Goal: Information Seeking & Learning: Compare options

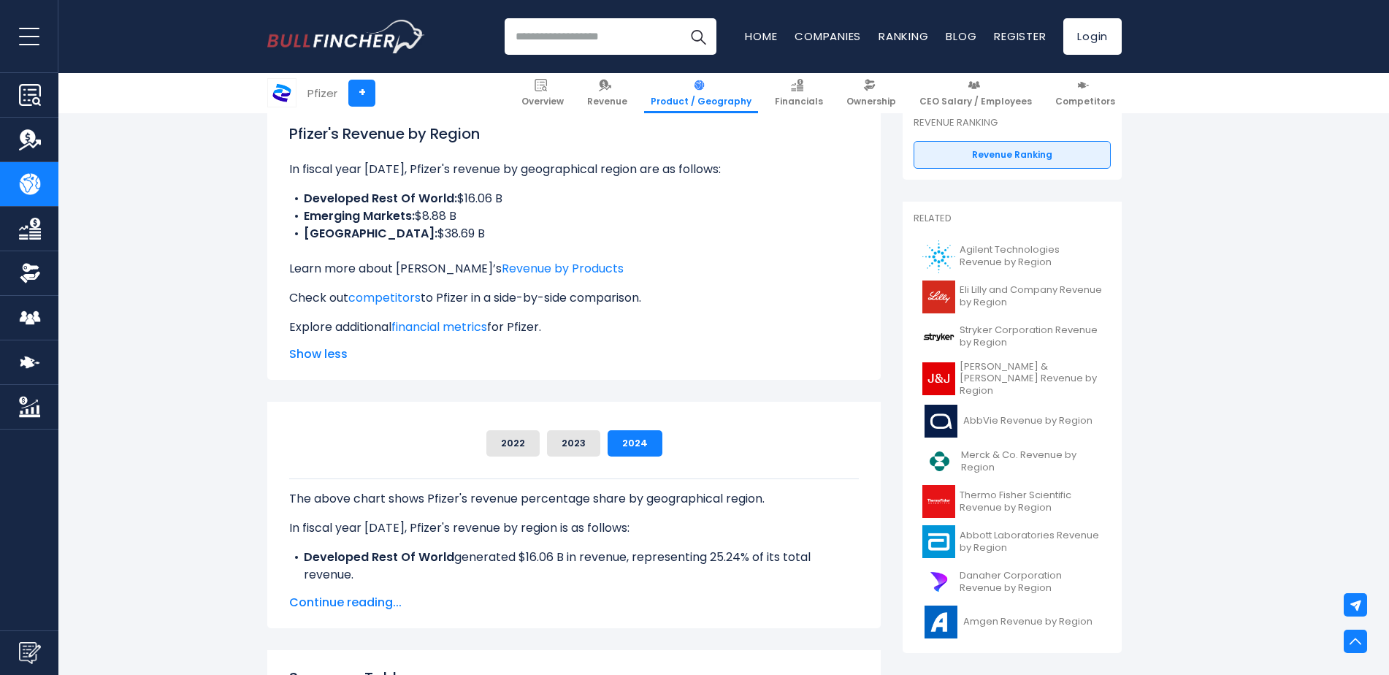
scroll to position [73, 0]
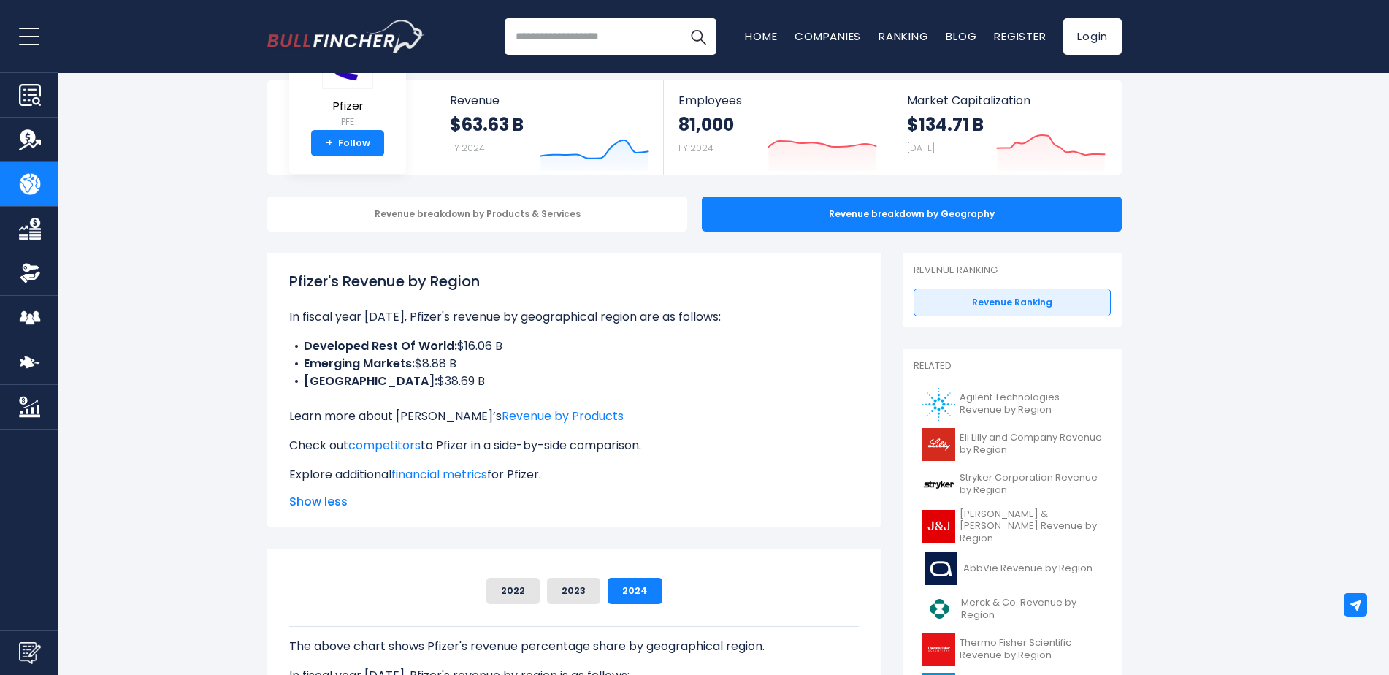
click at [787, 220] on div "Revenue breakdown by Geography" at bounding box center [912, 213] width 420 height 35
click at [605, 223] on div "Revenue breakdown by Products & Services" at bounding box center [477, 213] width 420 height 35
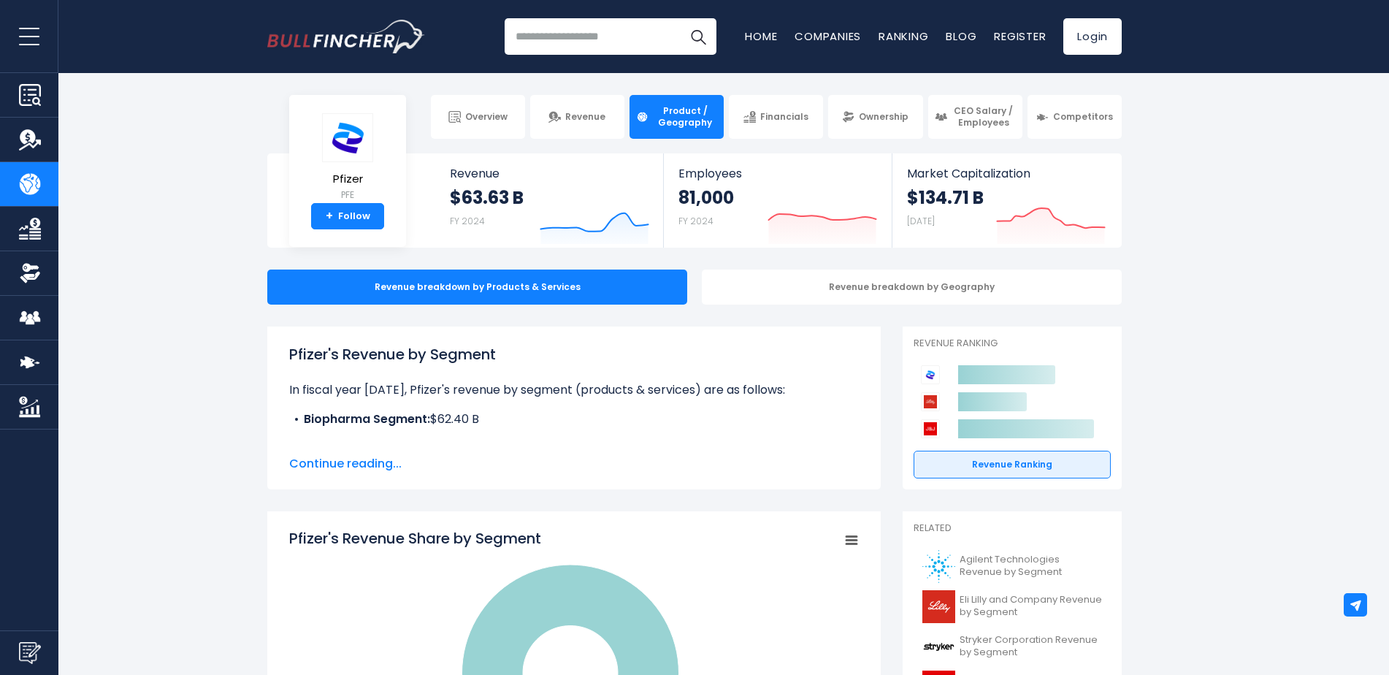
click at [794, 291] on div "Revenue breakdown by Geography" at bounding box center [912, 286] width 420 height 35
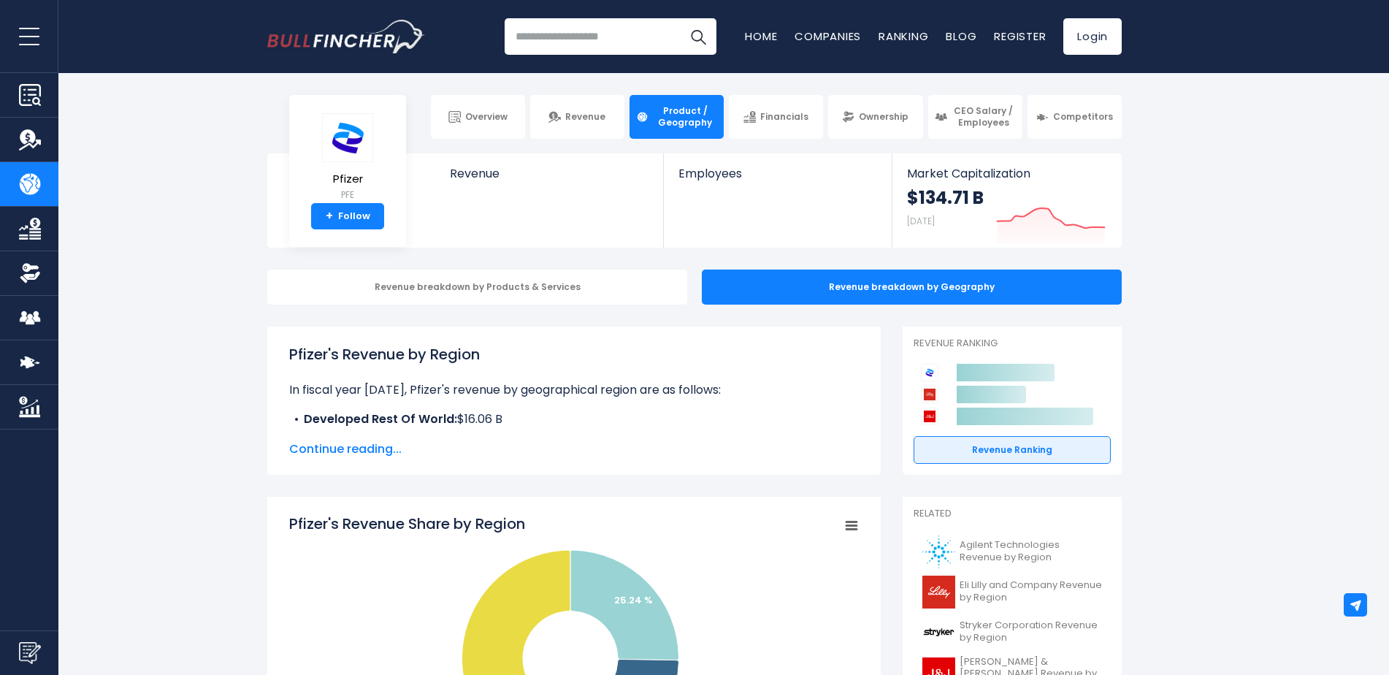
click at [786, 109] on link "Financials" at bounding box center [776, 117] width 94 height 44
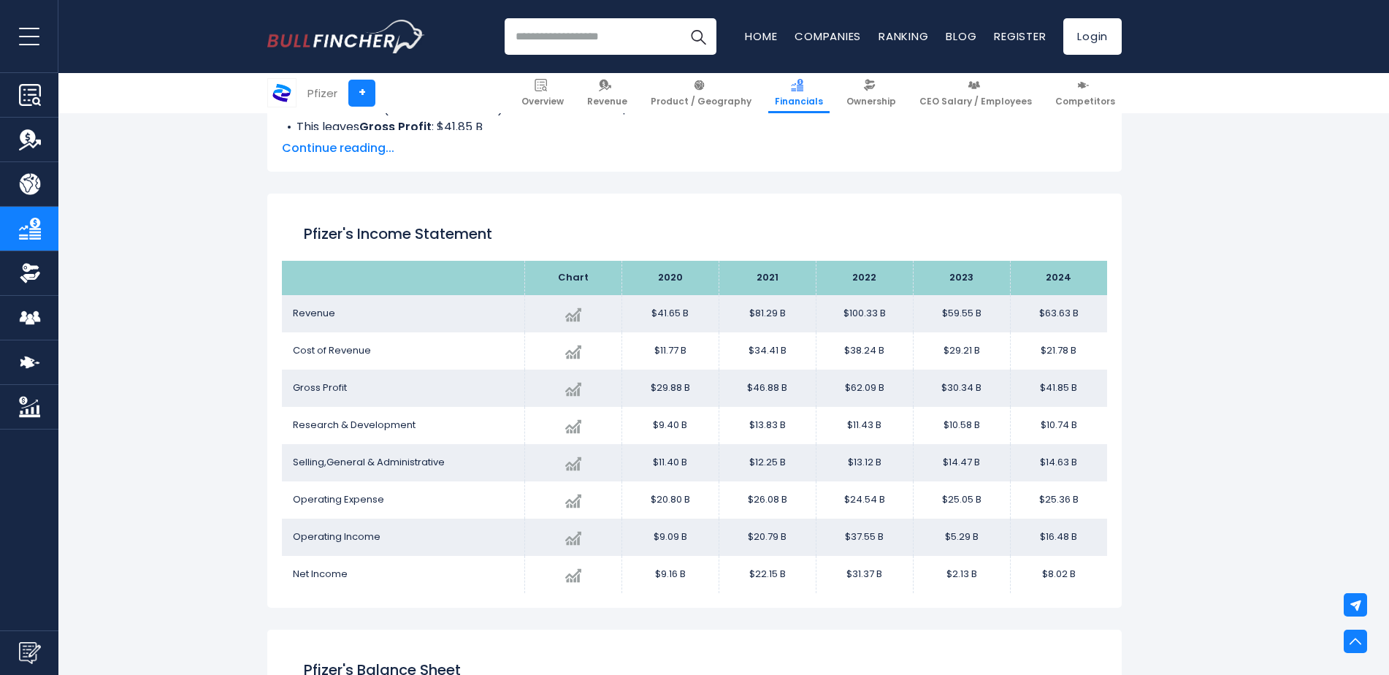
scroll to position [718, 0]
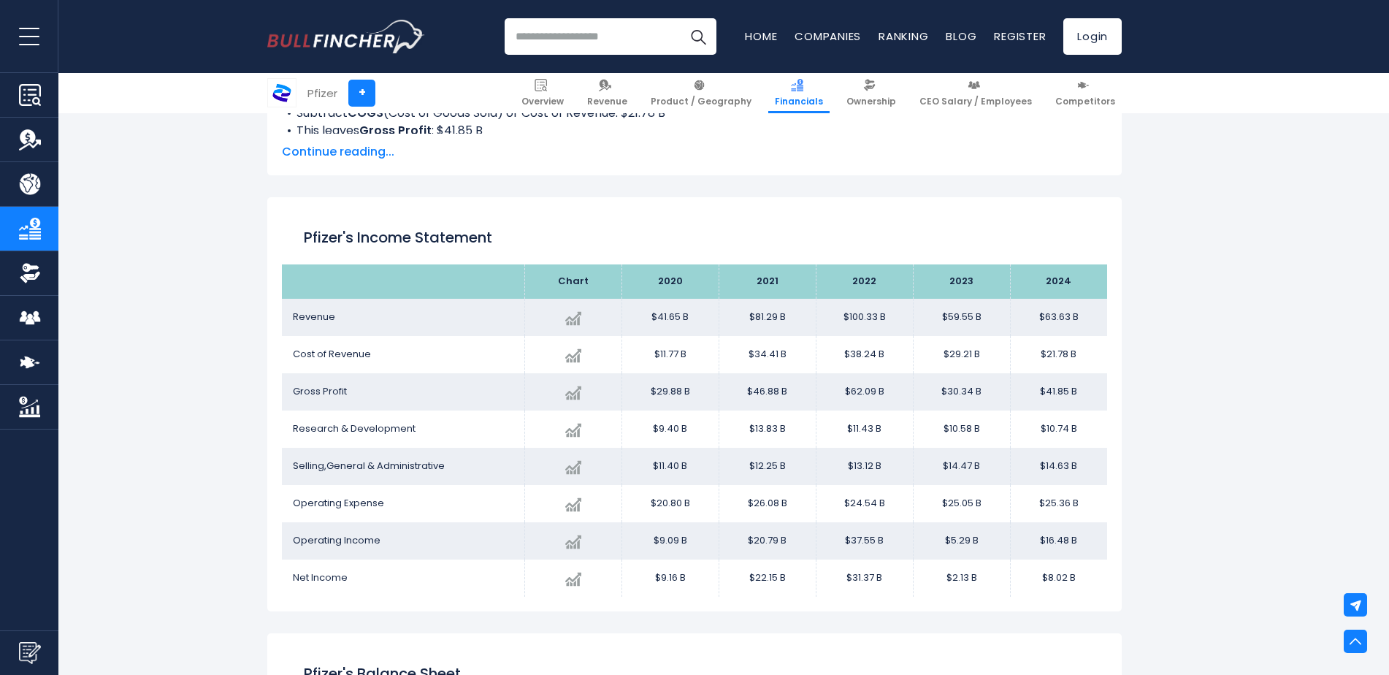
click at [344, 391] on span "Gross Profit" at bounding box center [320, 391] width 54 height 14
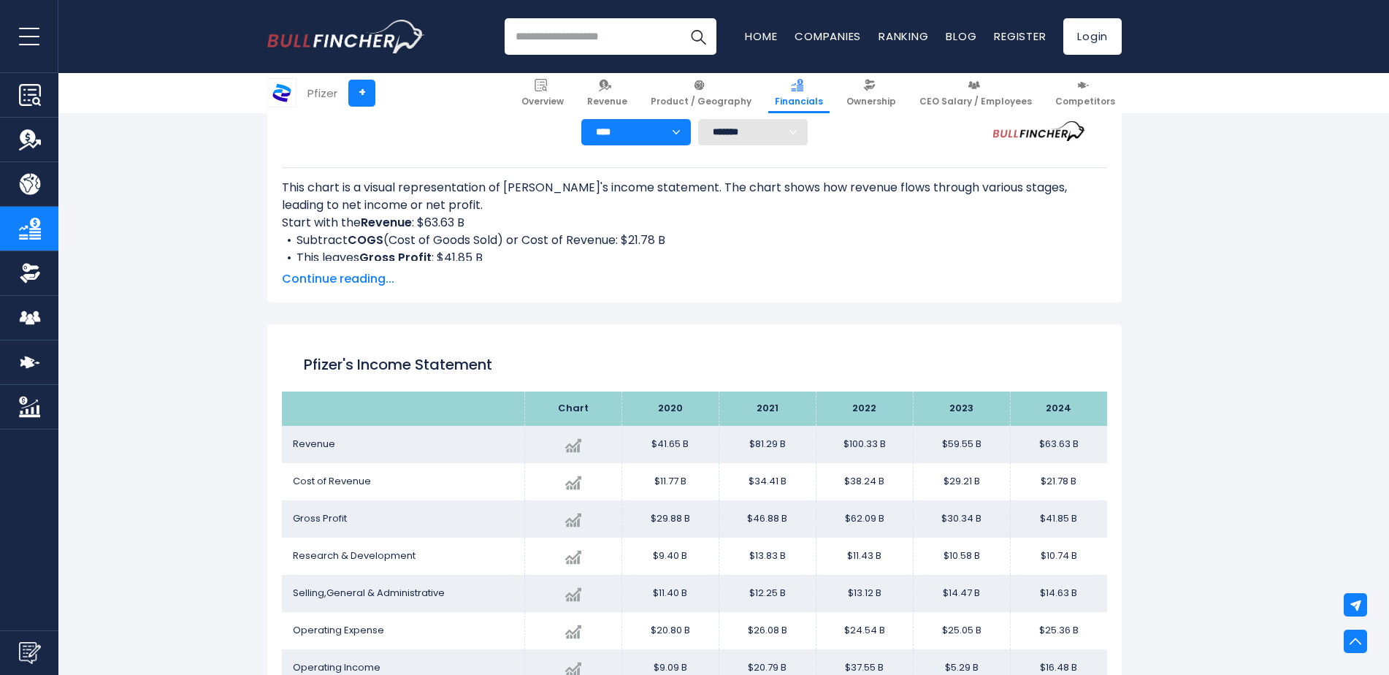
scroll to position [499, 0]
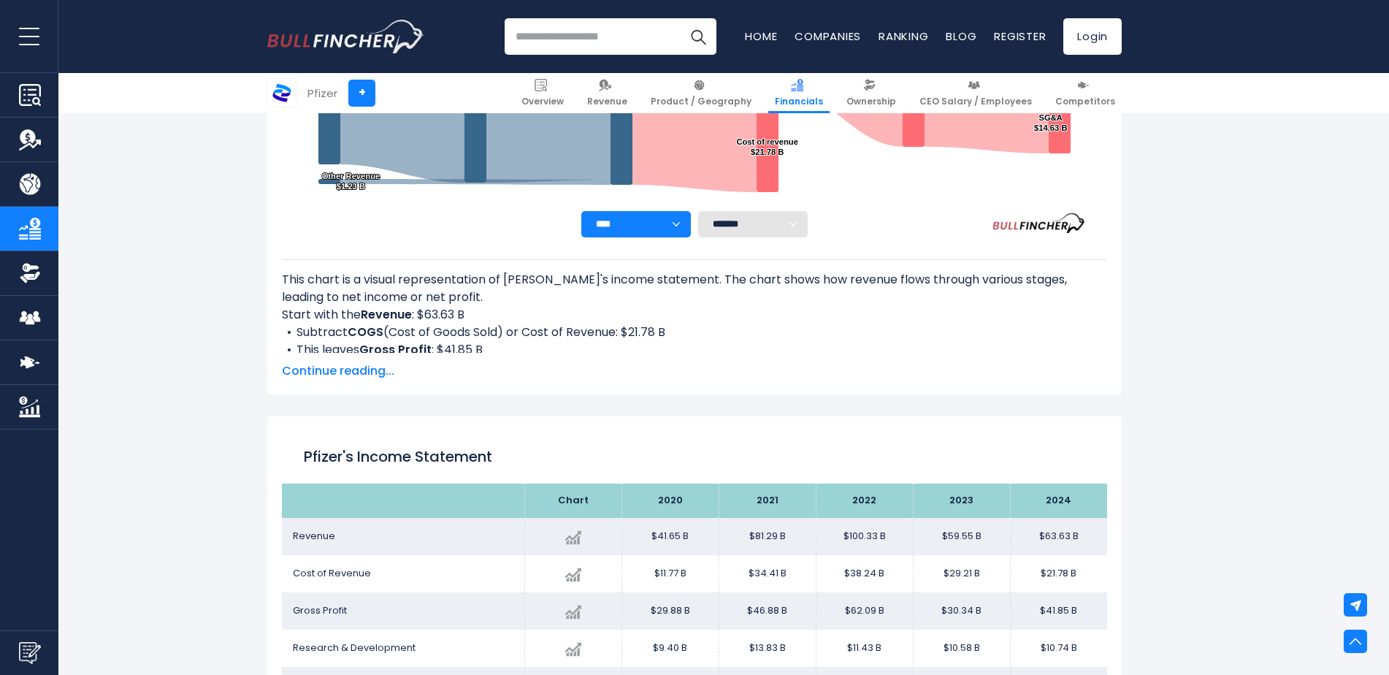
click at [359, 372] on span "Continue reading..." at bounding box center [694, 371] width 825 height 18
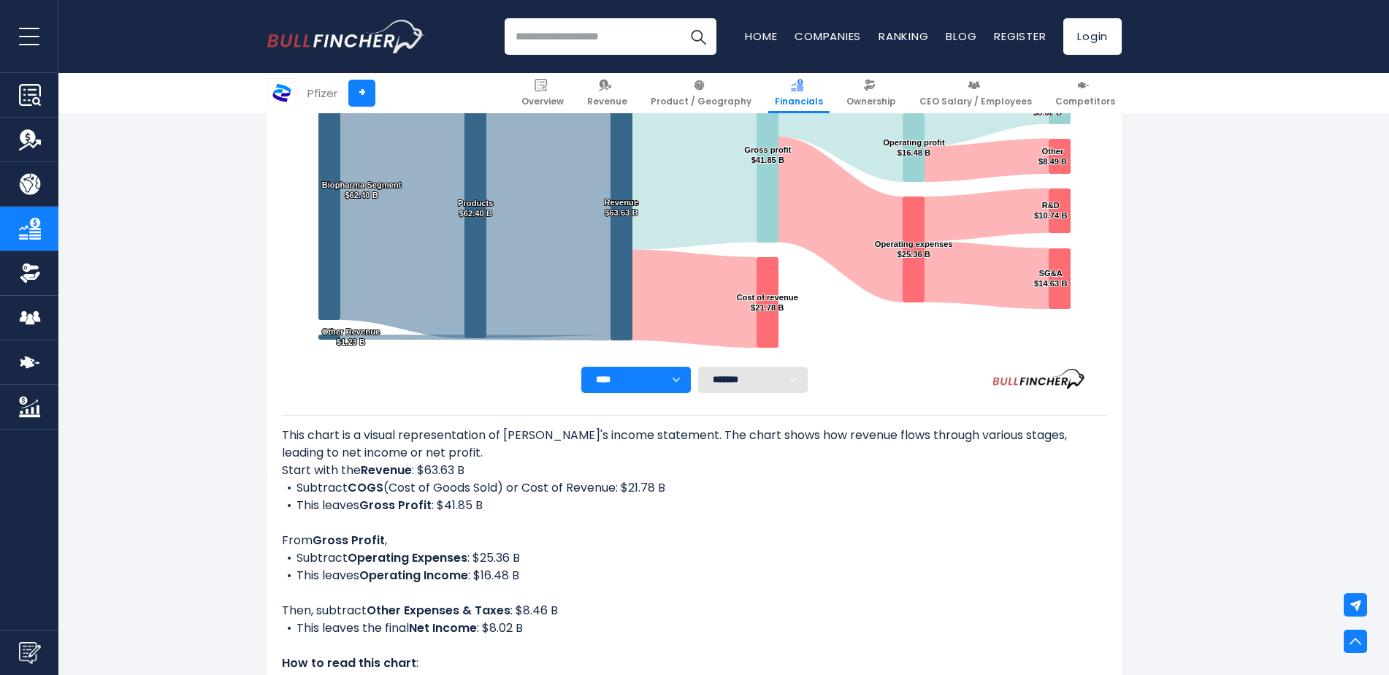
scroll to position [280, 0]
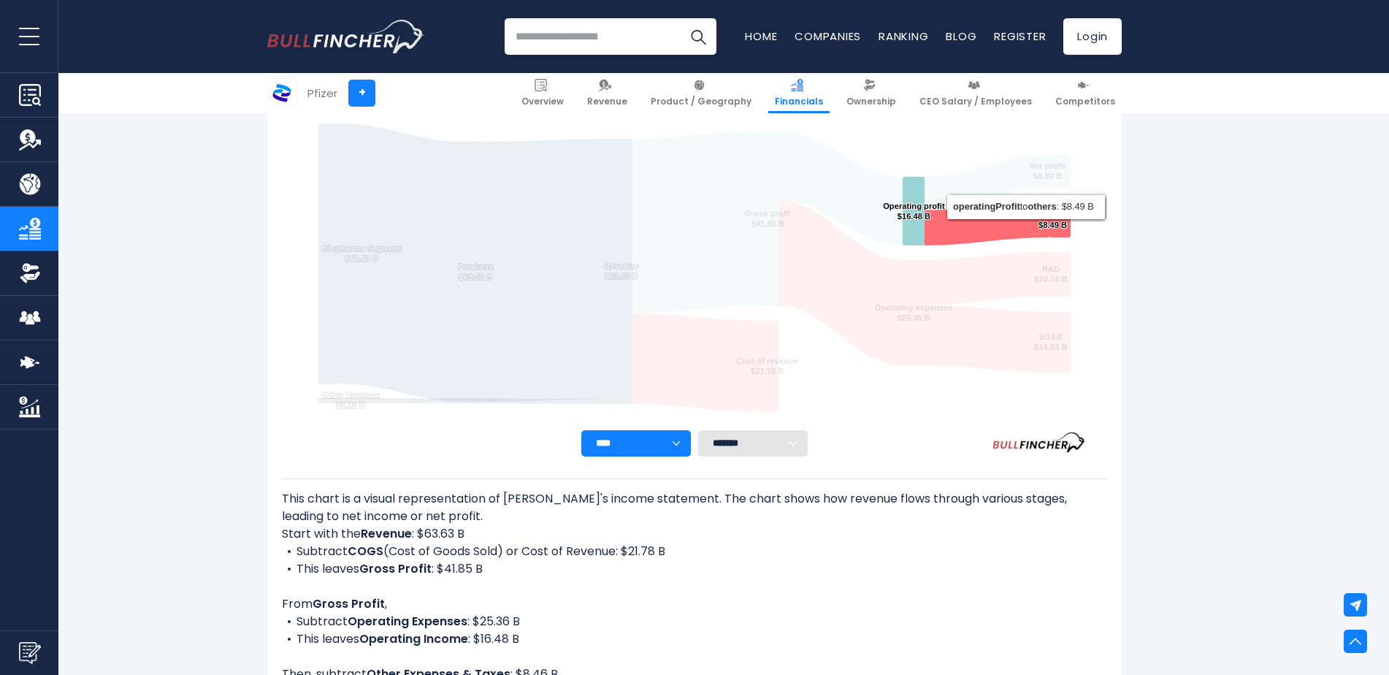
click at [1026, 223] on icon "Pfizer's Income Statement Analysis: Revenue to Profit Breakdown" at bounding box center [986, 223] width 124 height 43
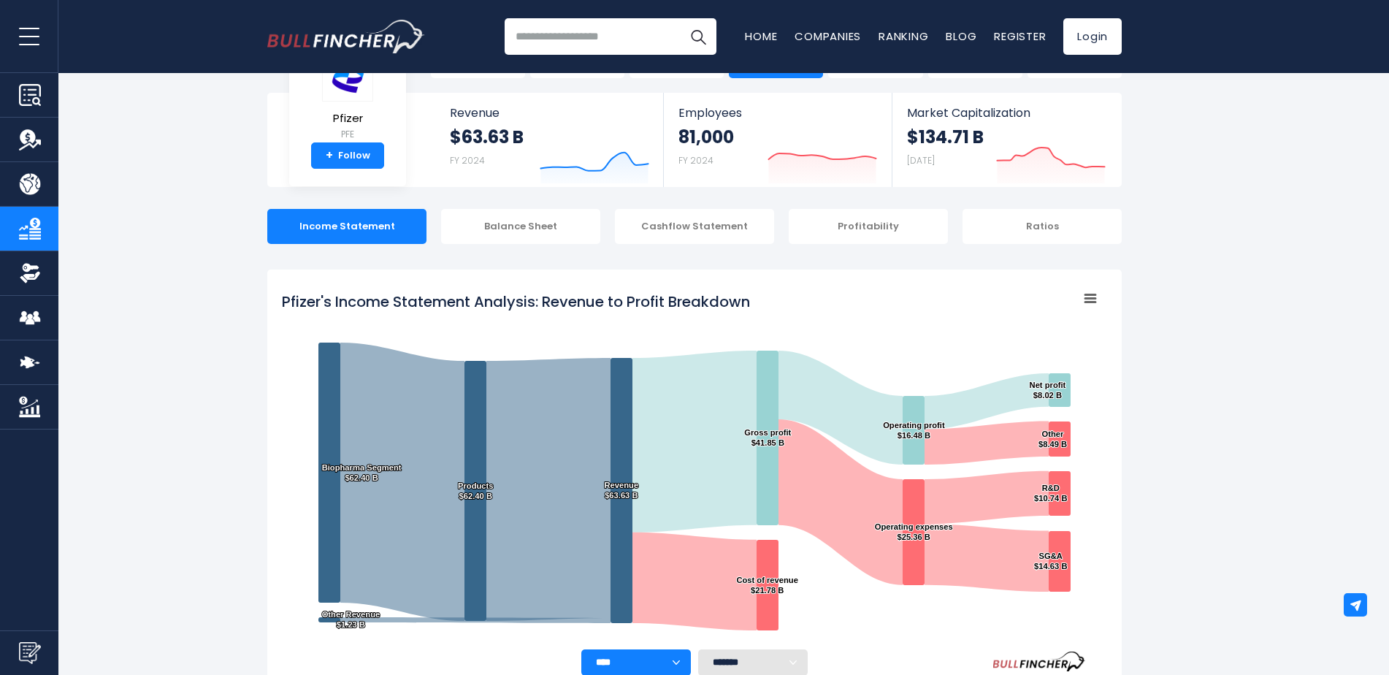
scroll to position [0, 0]
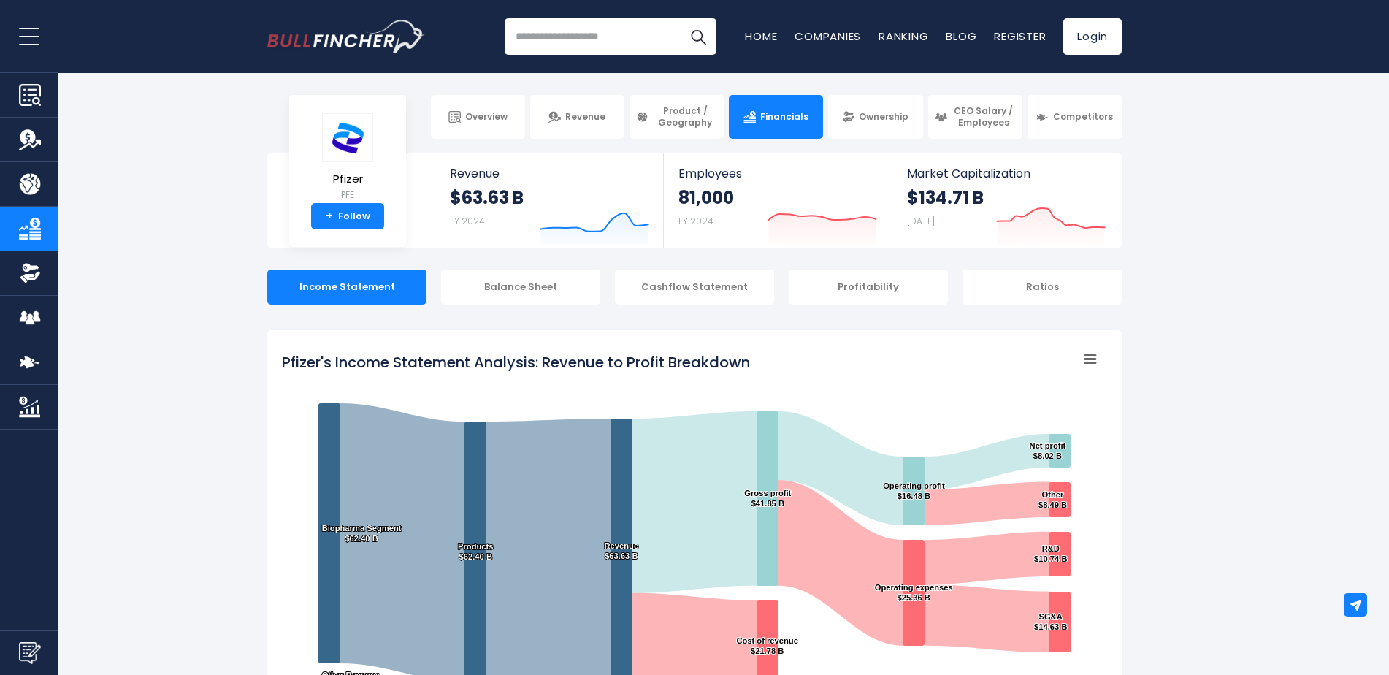
click at [685, 118] on span "Product / Geography" at bounding box center [685, 116] width 64 height 23
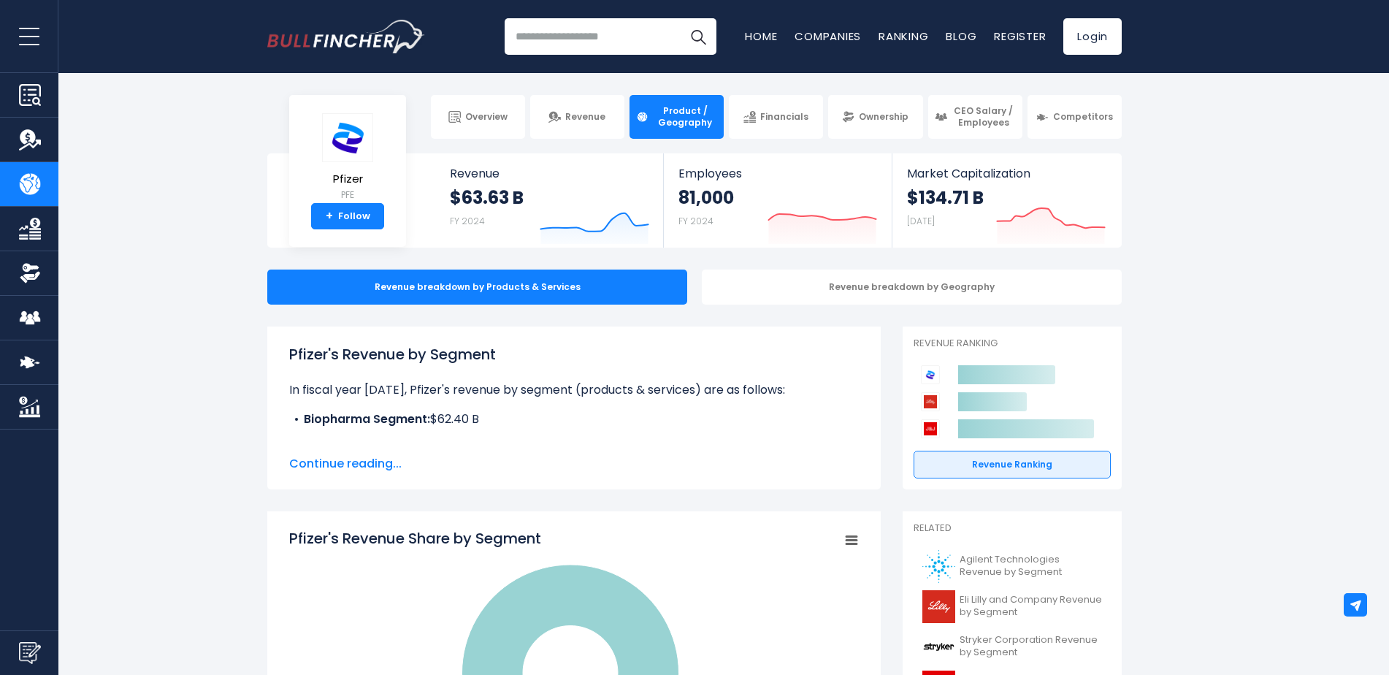
click at [782, 288] on div "Revenue breakdown by Geography" at bounding box center [912, 286] width 420 height 35
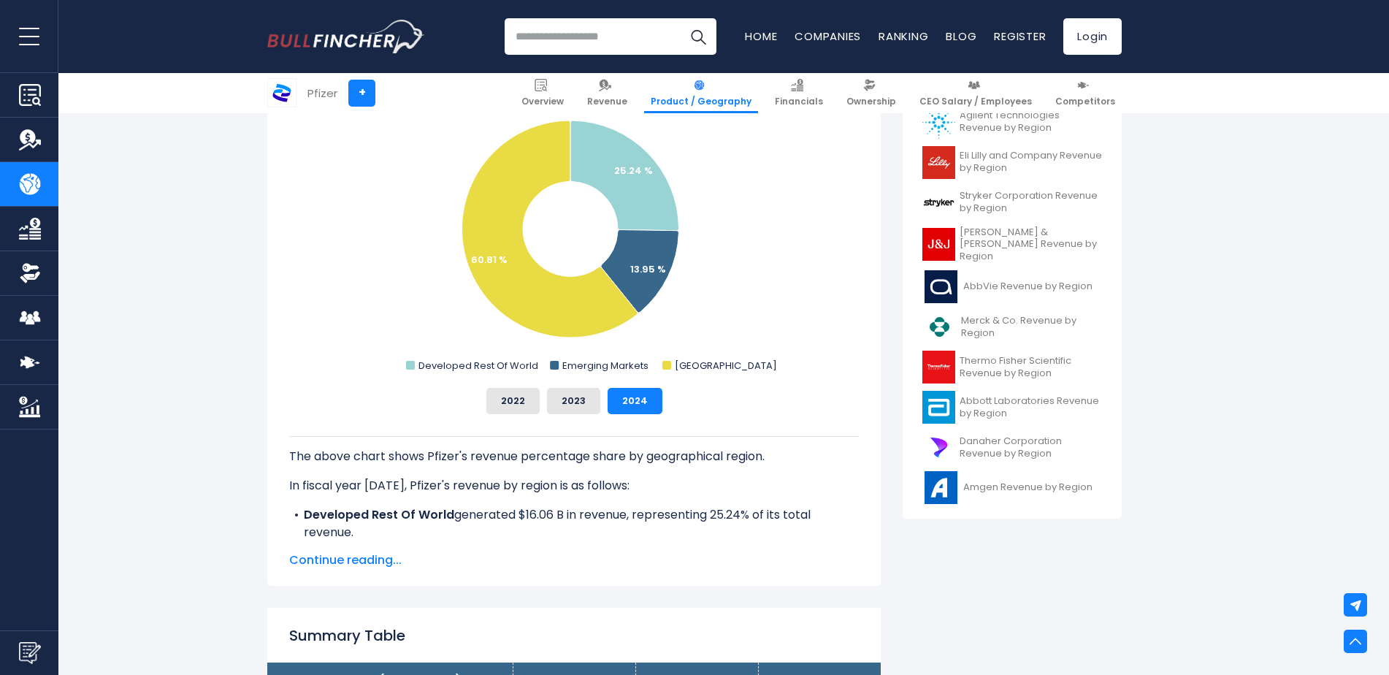
scroll to position [438, 0]
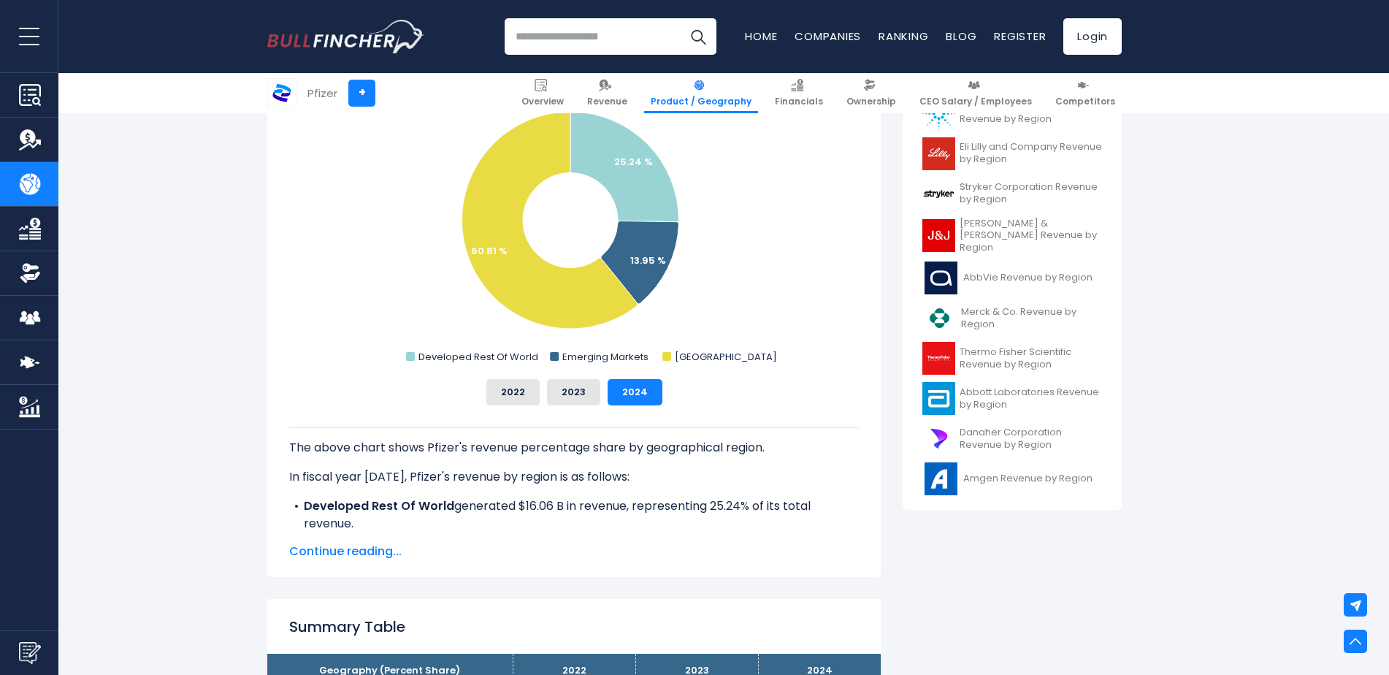
click at [379, 557] on span "Continue reading..." at bounding box center [573, 551] width 569 height 18
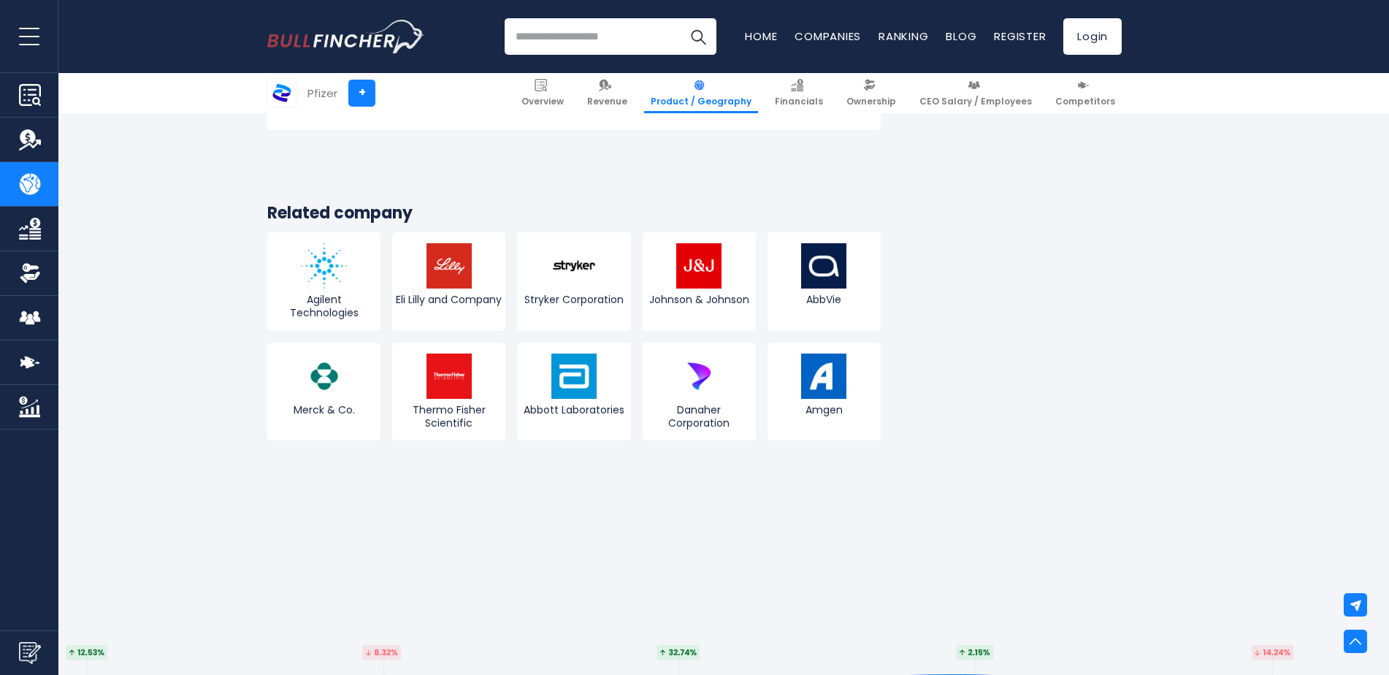
scroll to position [2774, 0]
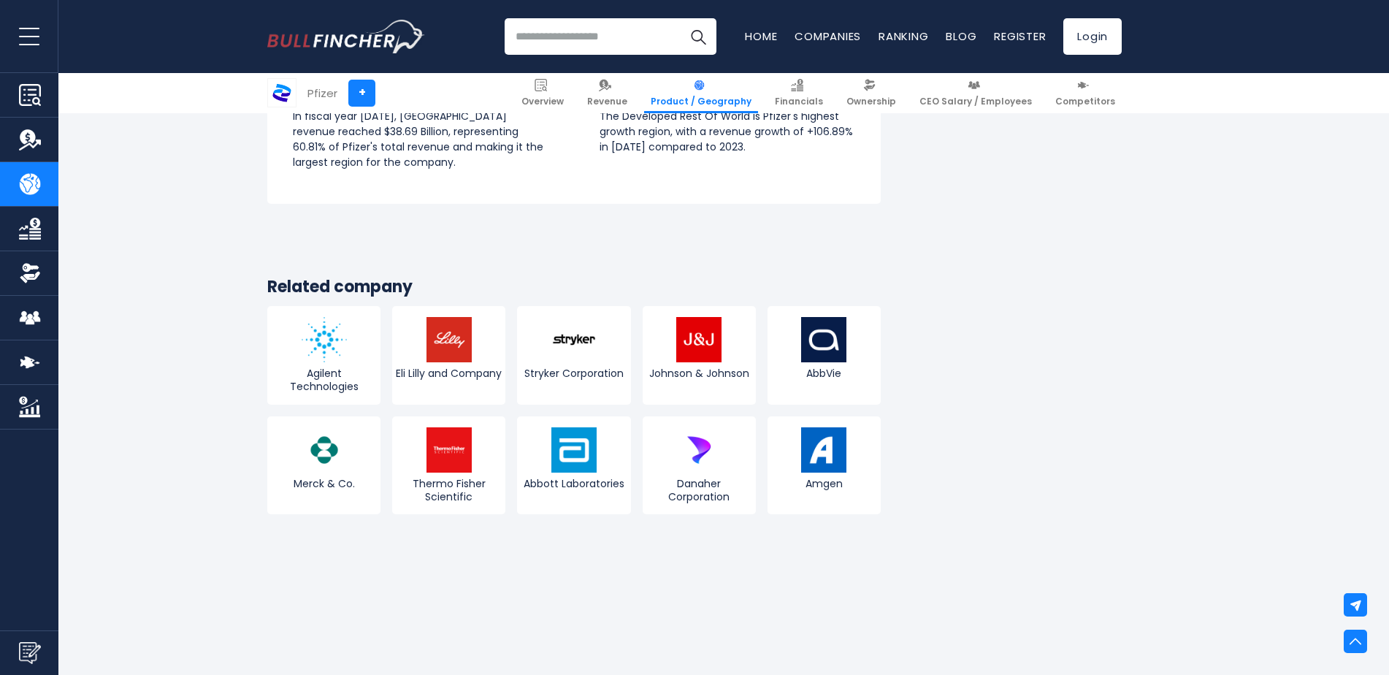
click at [450, 367] on span "Eli Lilly and Company" at bounding box center [449, 373] width 106 height 13
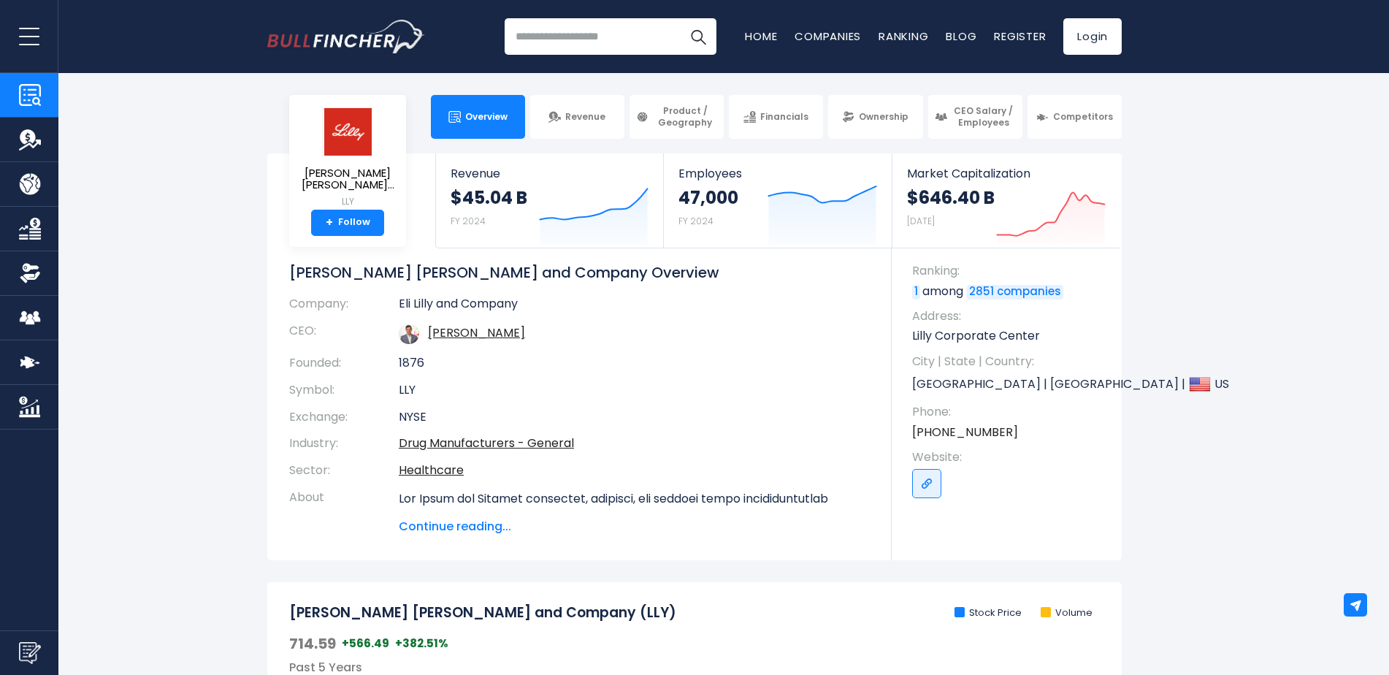
click at [786, 121] on span "Financials" at bounding box center [784, 117] width 48 height 12
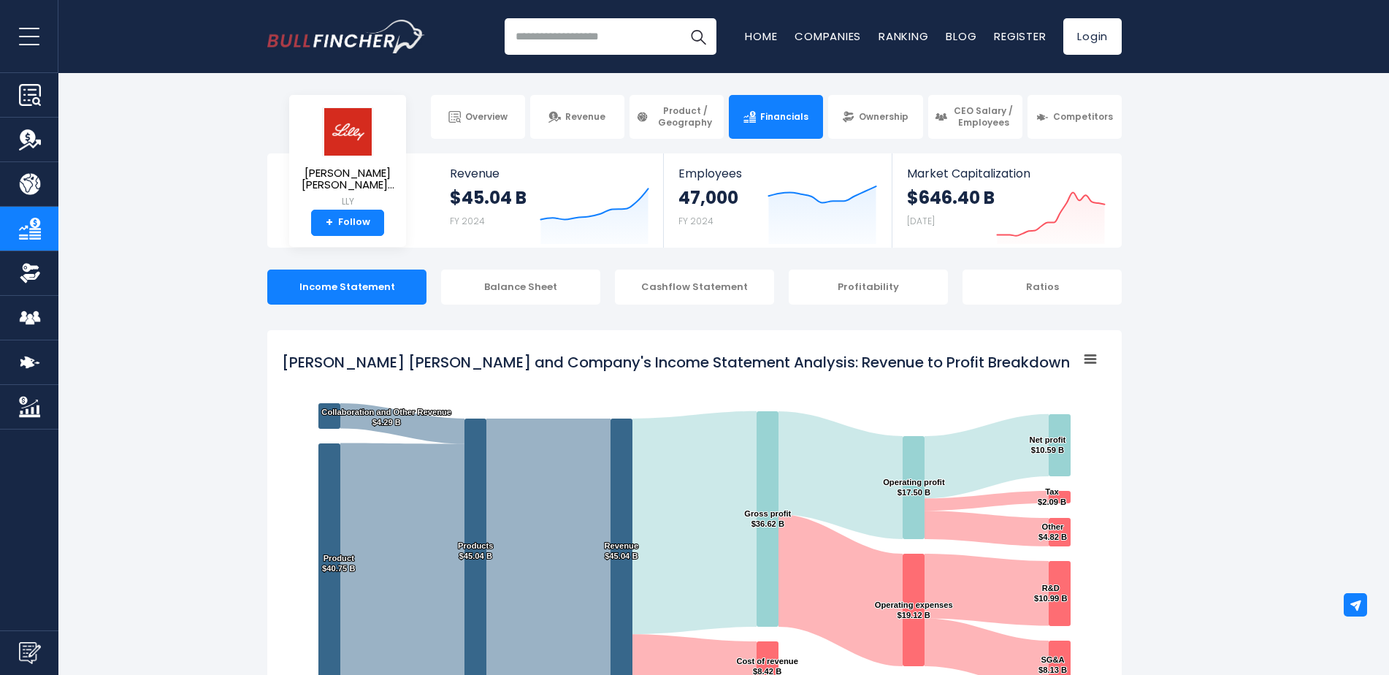
click at [666, 130] on link "Product / Geography" at bounding box center [676, 117] width 94 height 44
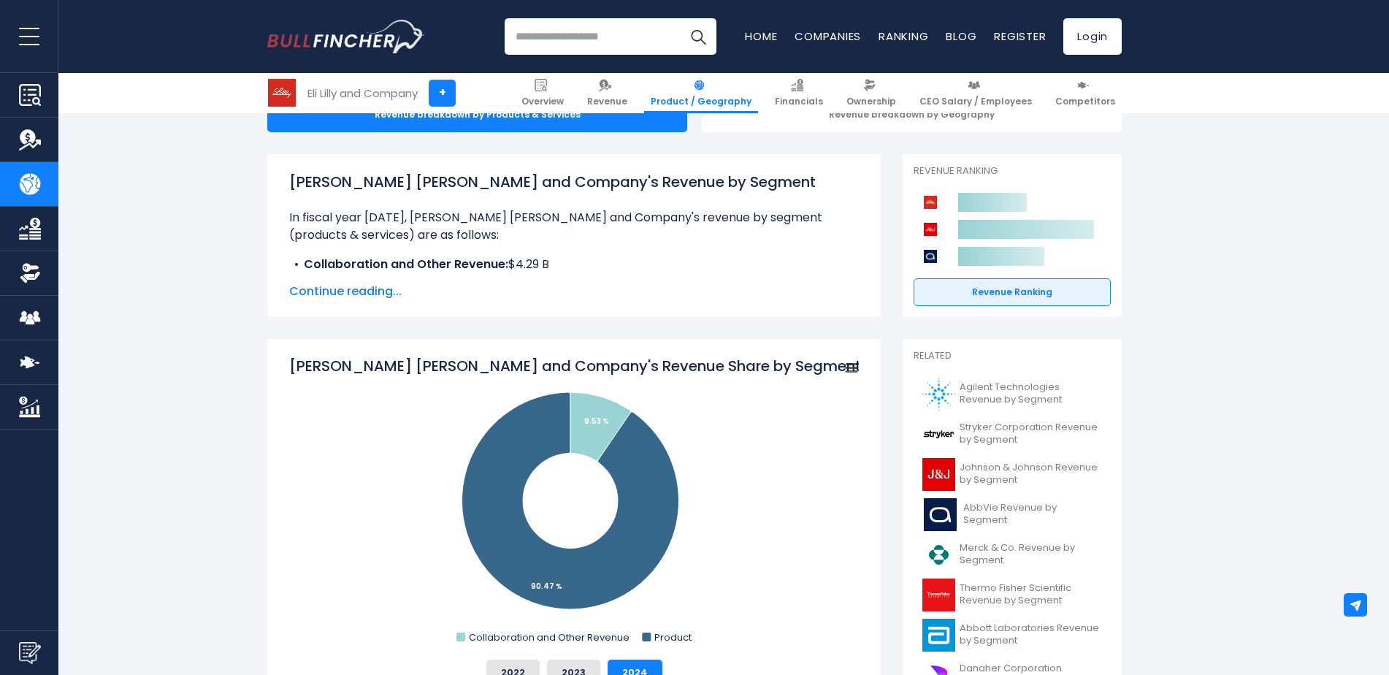
scroll to position [73, 0]
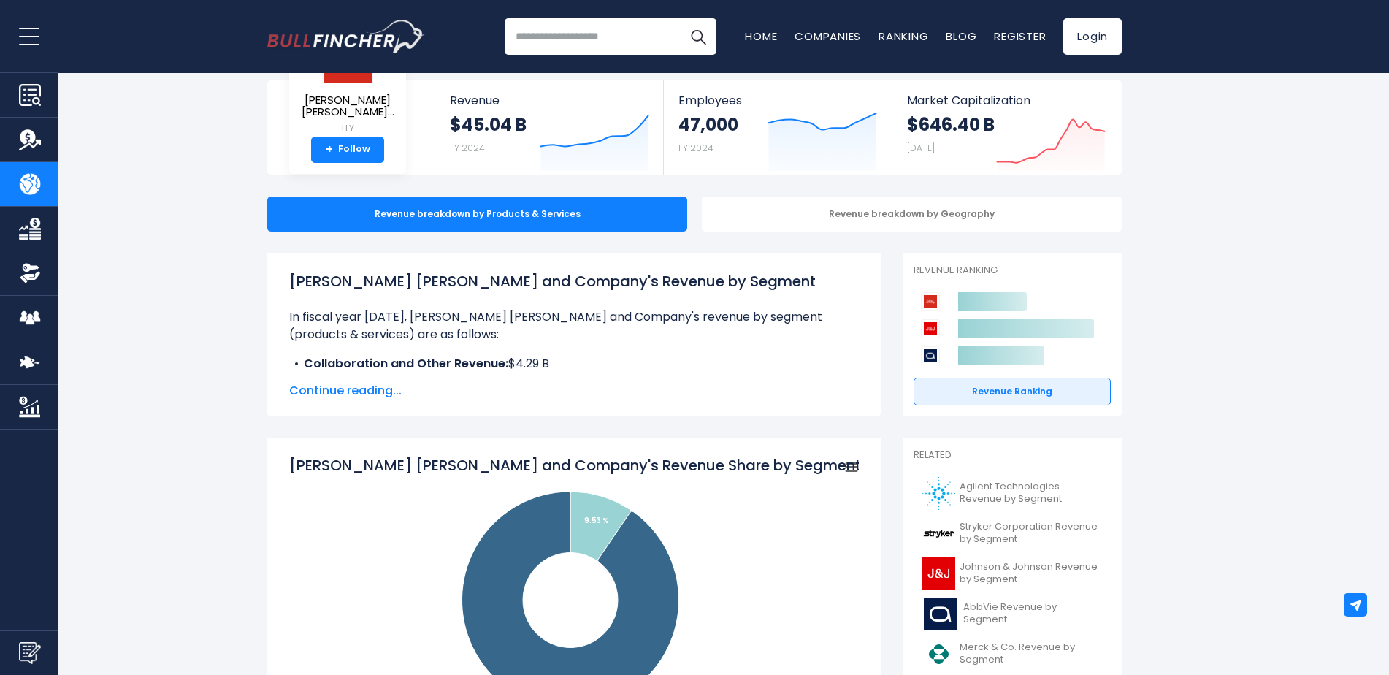
click at [848, 201] on div "Revenue breakdown by Geography" at bounding box center [912, 213] width 420 height 35
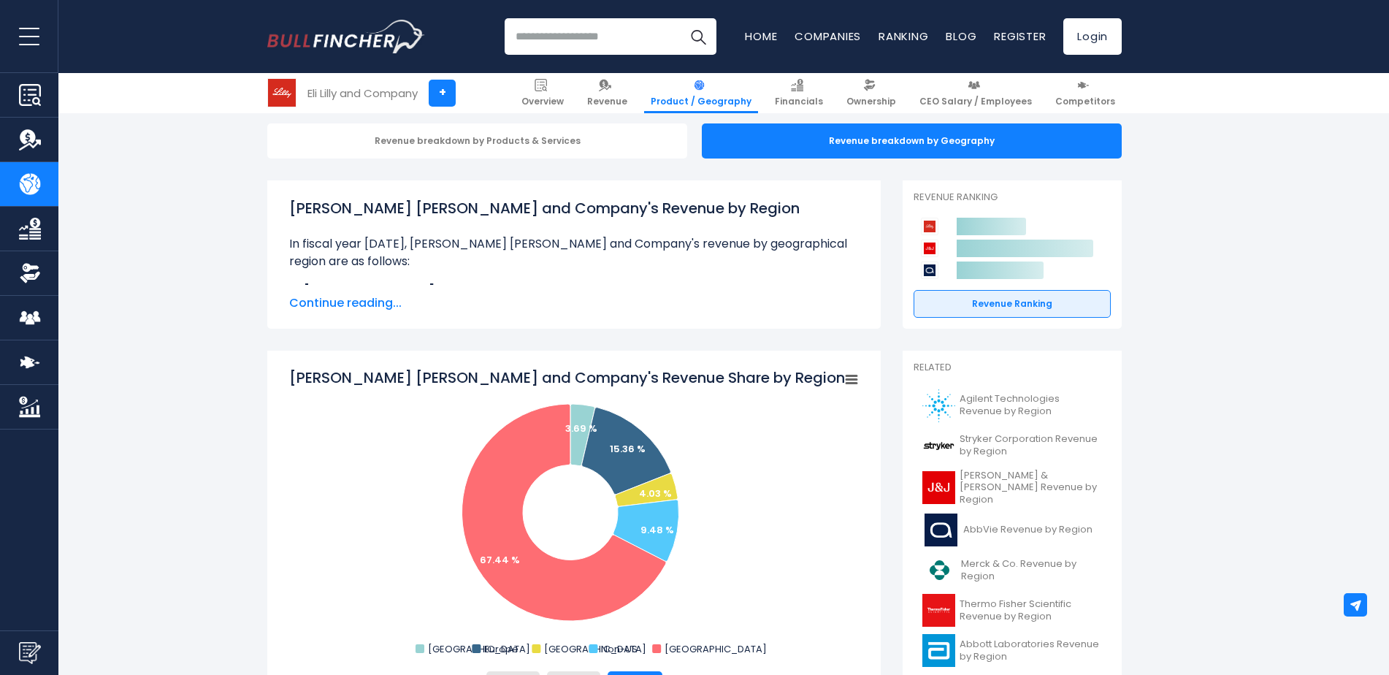
scroll to position [219, 0]
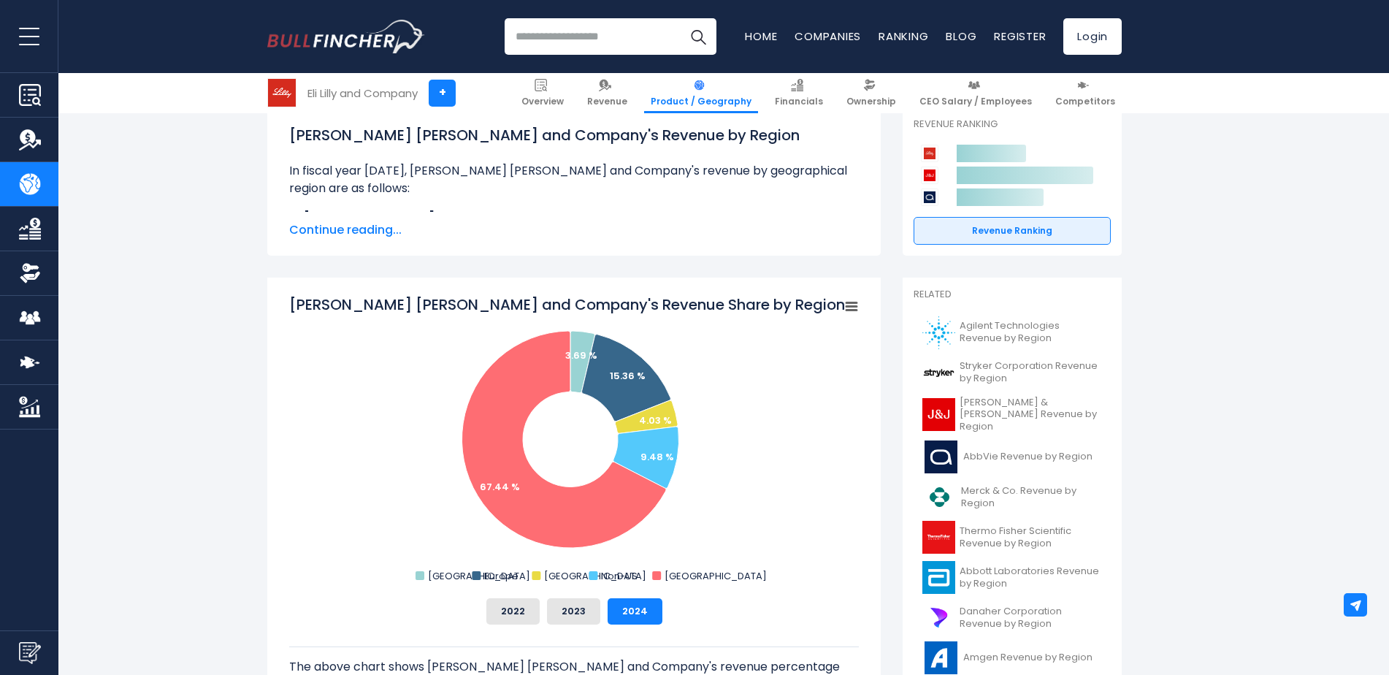
click at [366, 235] on span "Continue reading..." at bounding box center [573, 230] width 569 height 18
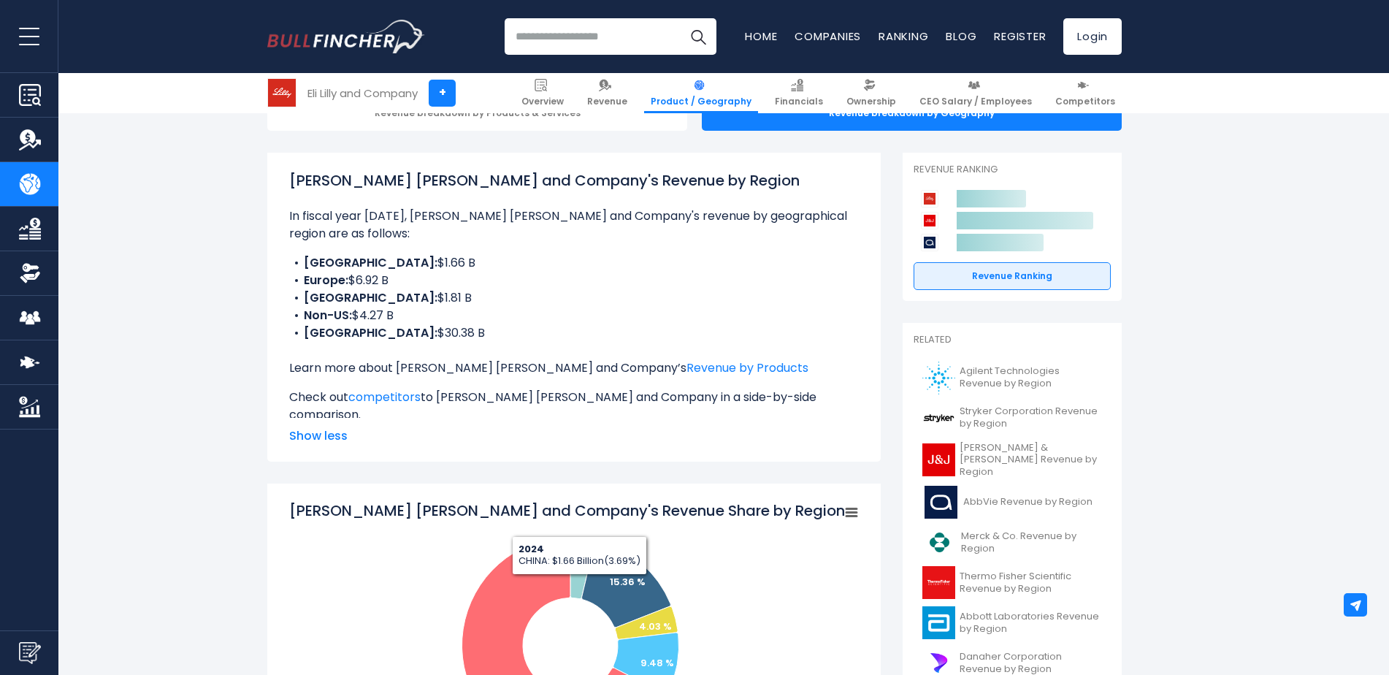
scroll to position [0, 0]
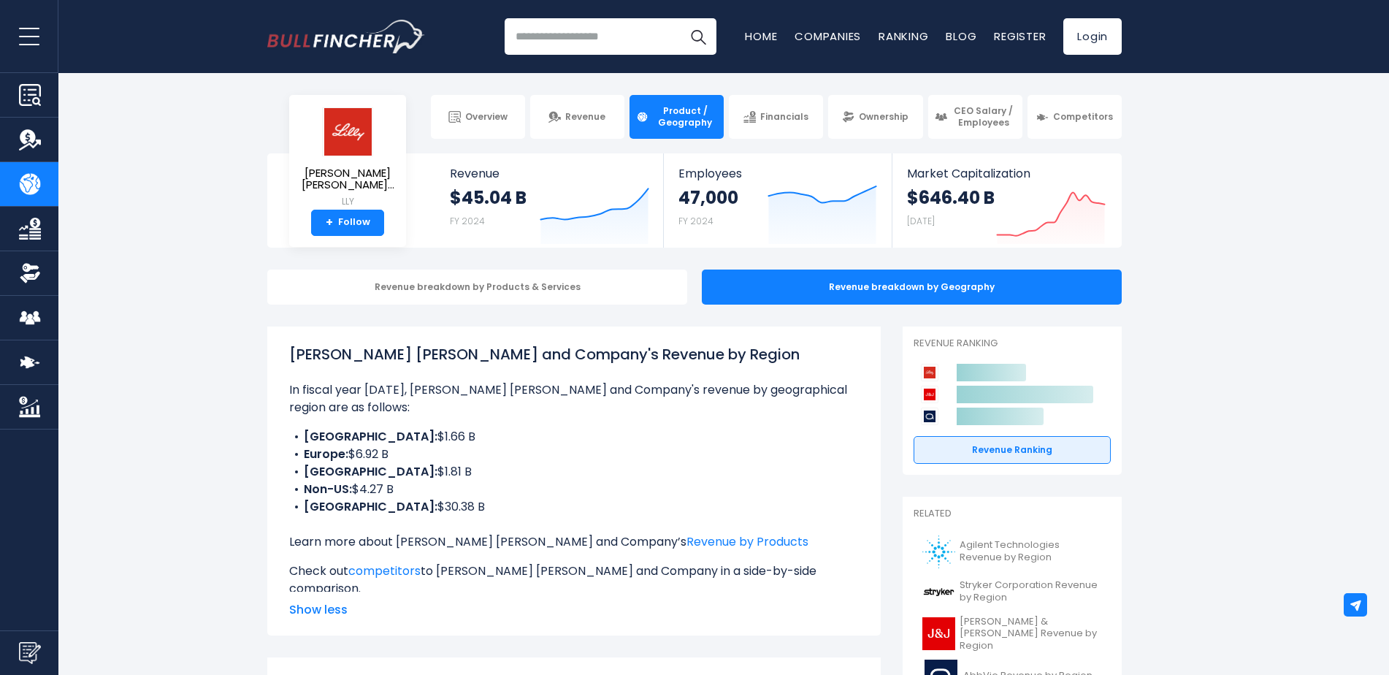
click at [511, 290] on div "Revenue breakdown by Products & Services" at bounding box center [477, 286] width 420 height 35
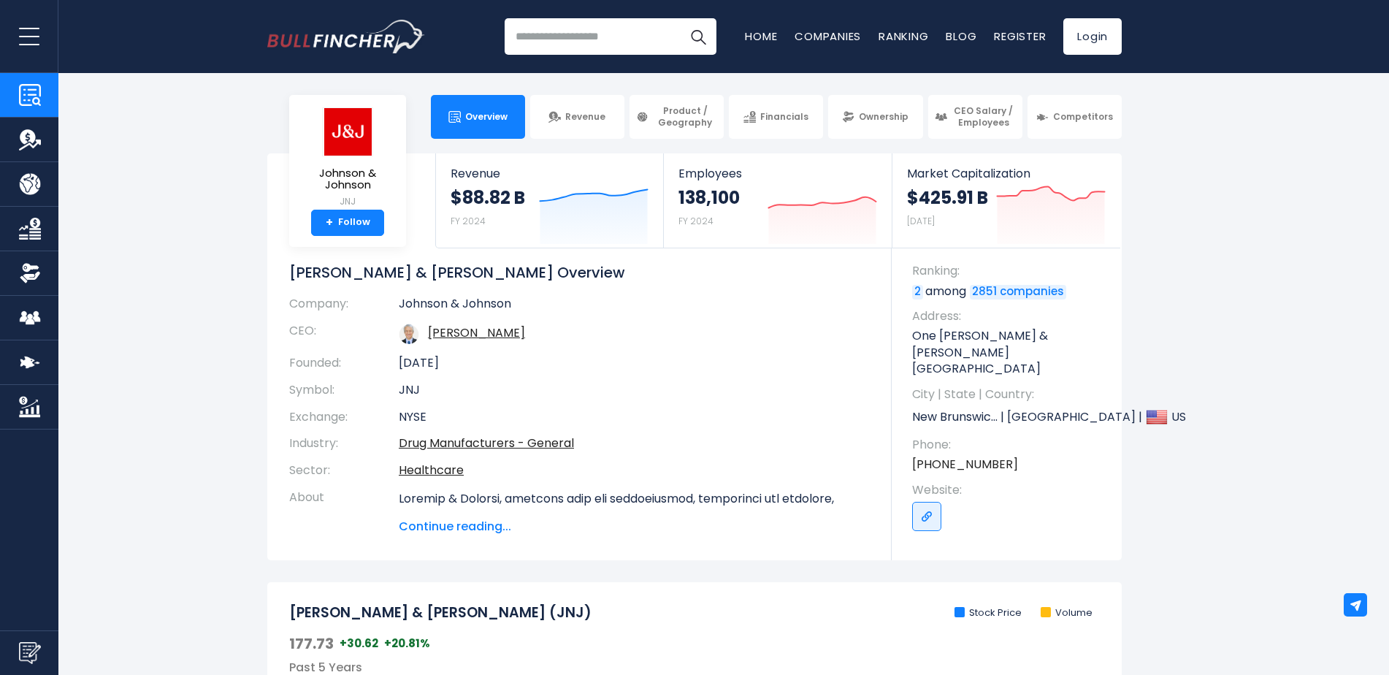
click at [654, 112] on span "Product / Geography" at bounding box center [685, 116] width 64 height 23
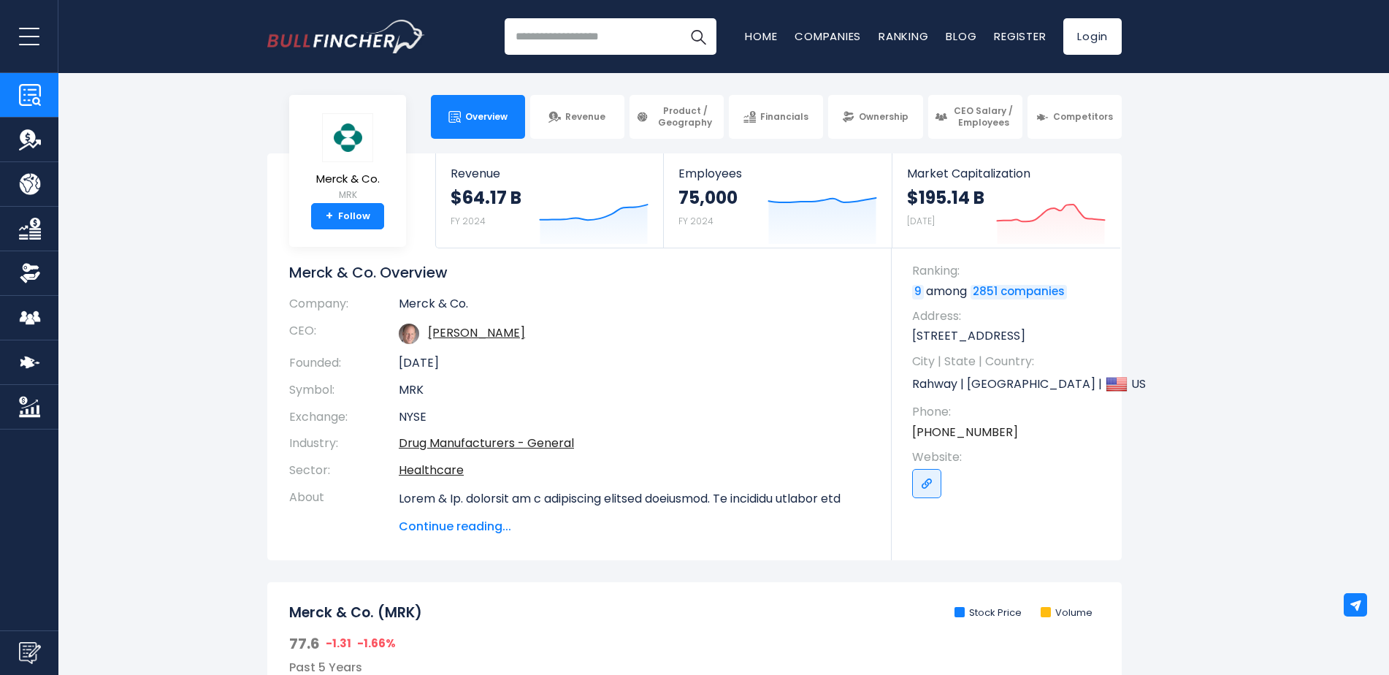
click at [697, 127] on span "Product / Geography" at bounding box center [685, 116] width 64 height 23
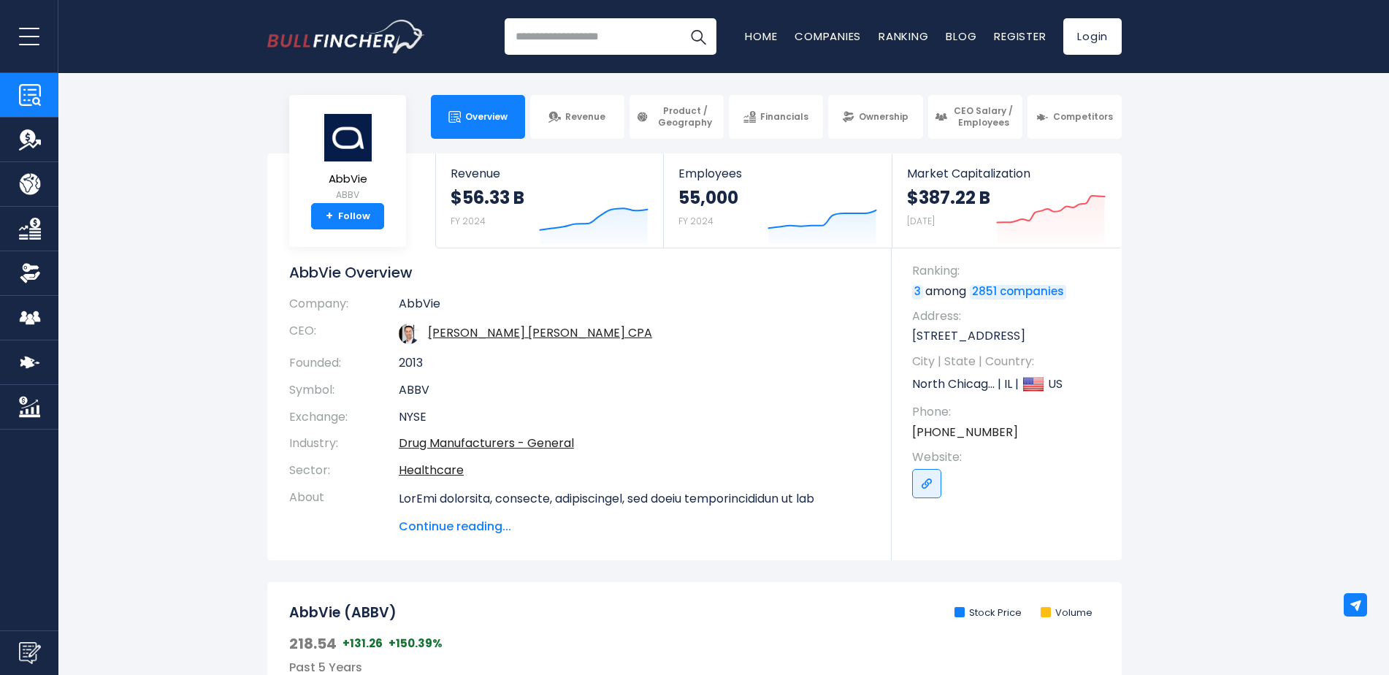
click at [669, 118] on span "Product / Geography" at bounding box center [685, 116] width 64 height 23
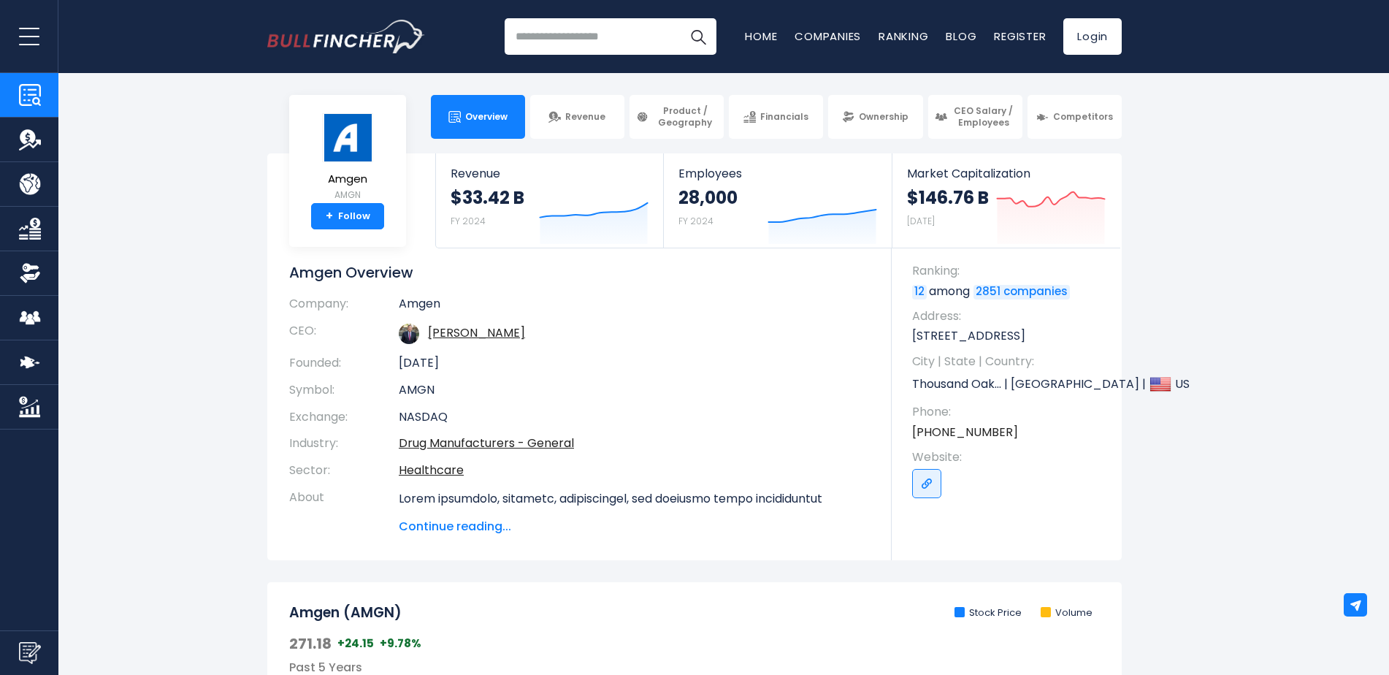
click at [676, 124] on span "Product / Geography" at bounding box center [685, 116] width 64 height 23
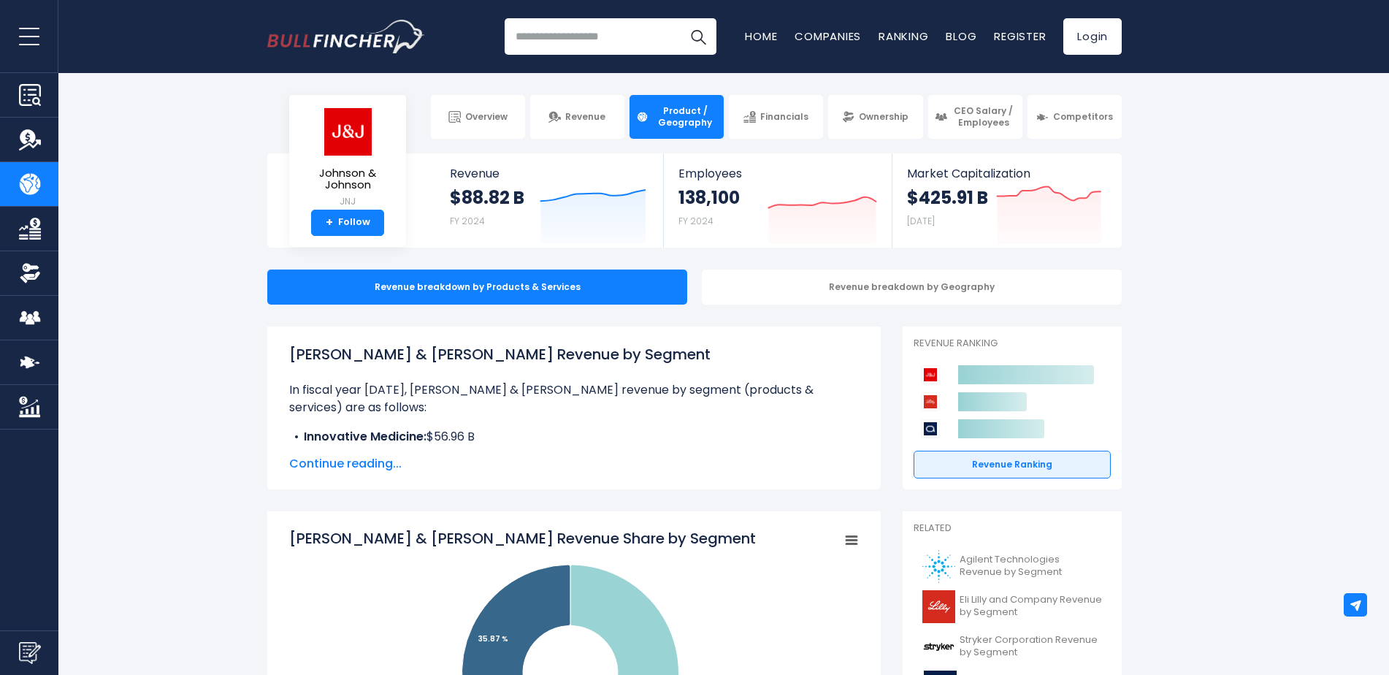
click at [785, 284] on div "Revenue breakdown by Geography" at bounding box center [912, 286] width 420 height 35
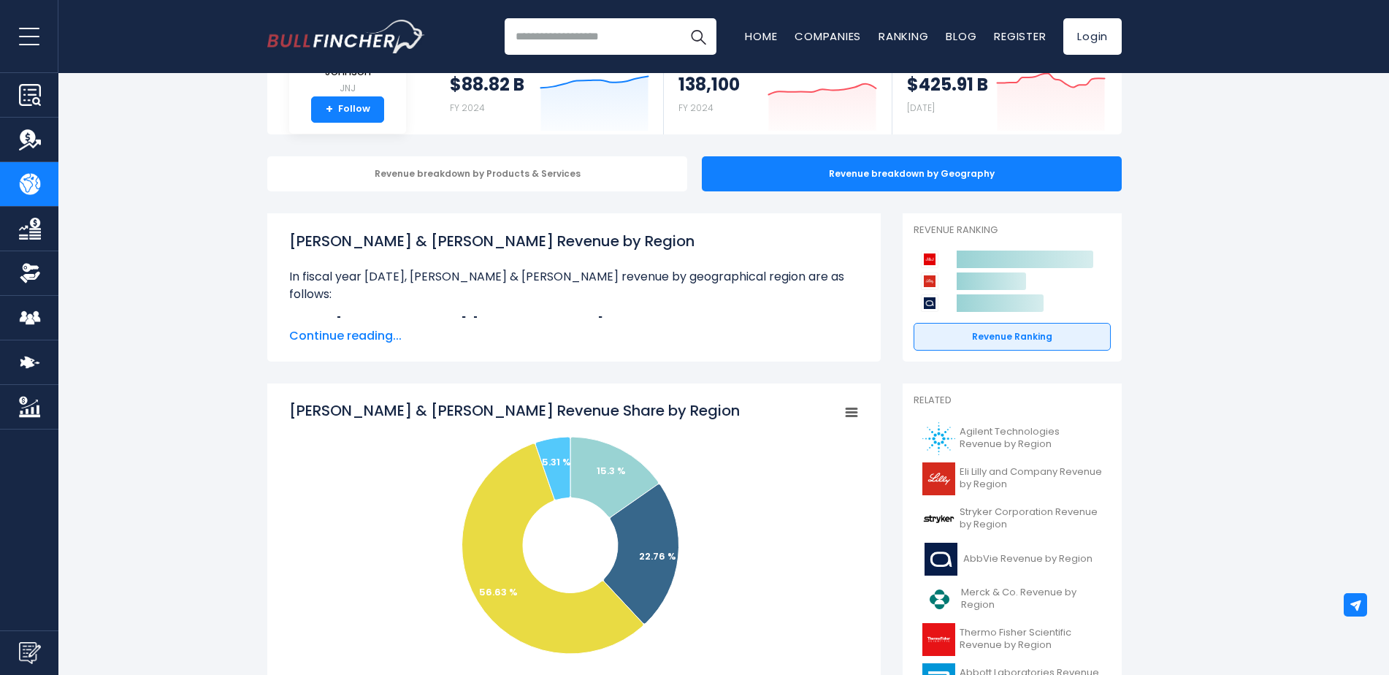
scroll to position [73, 0]
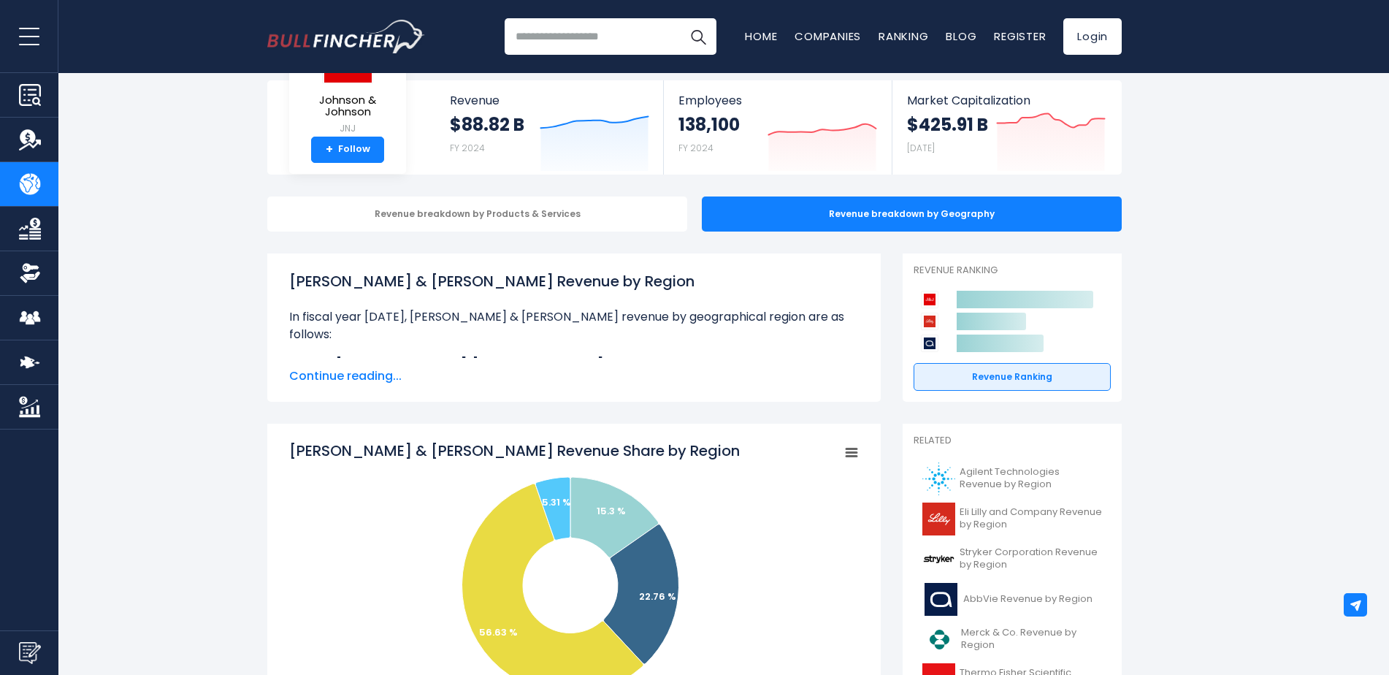
click at [342, 377] on span "Continue reading..." at bounding box center [573, 376] width 569 height 18
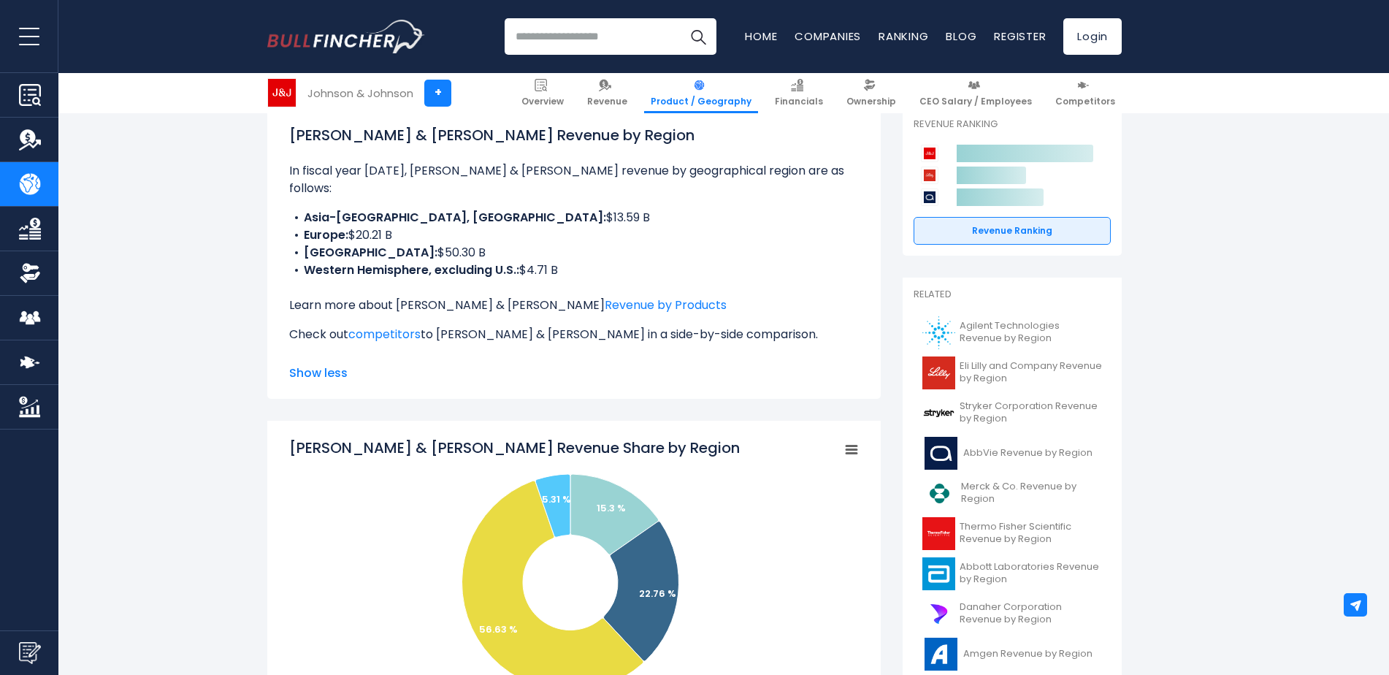
scroll to position [0, 0]
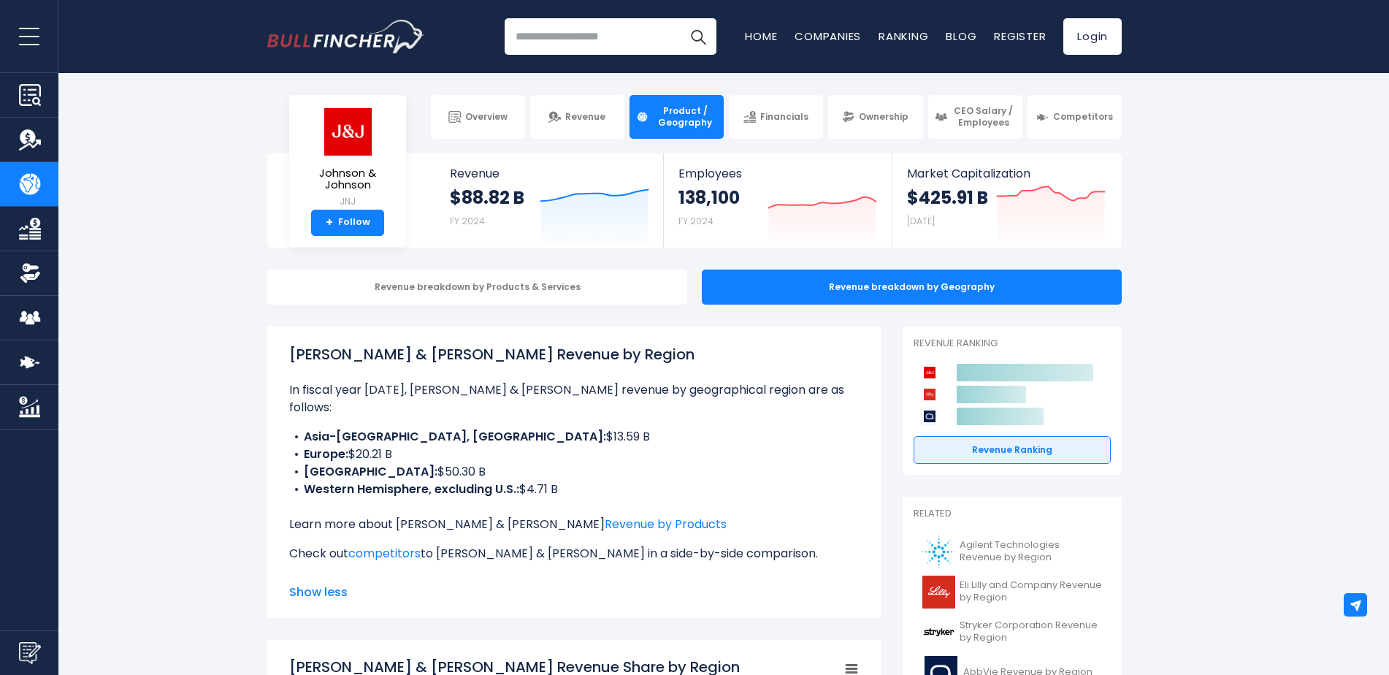
click at [786, 123] on link "Financials" at bounding box center [776, 117] width 94 height 44
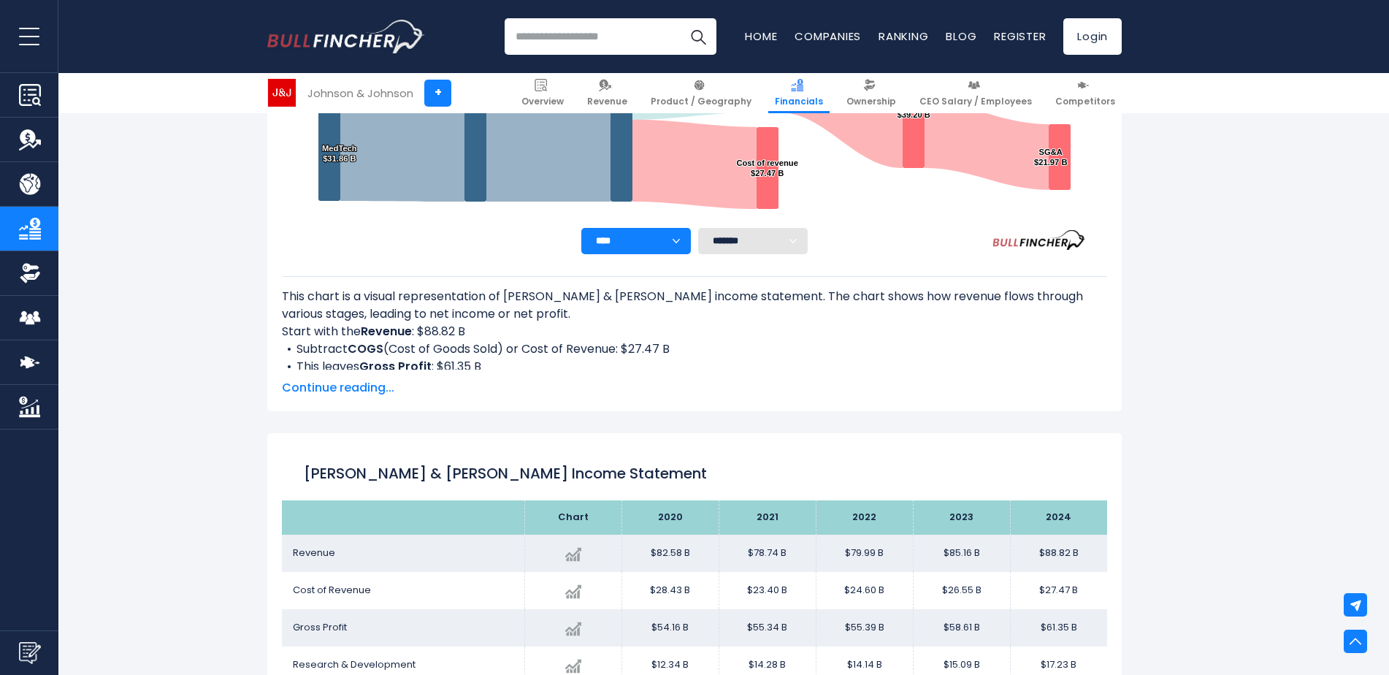
scroll to position [219, 0]
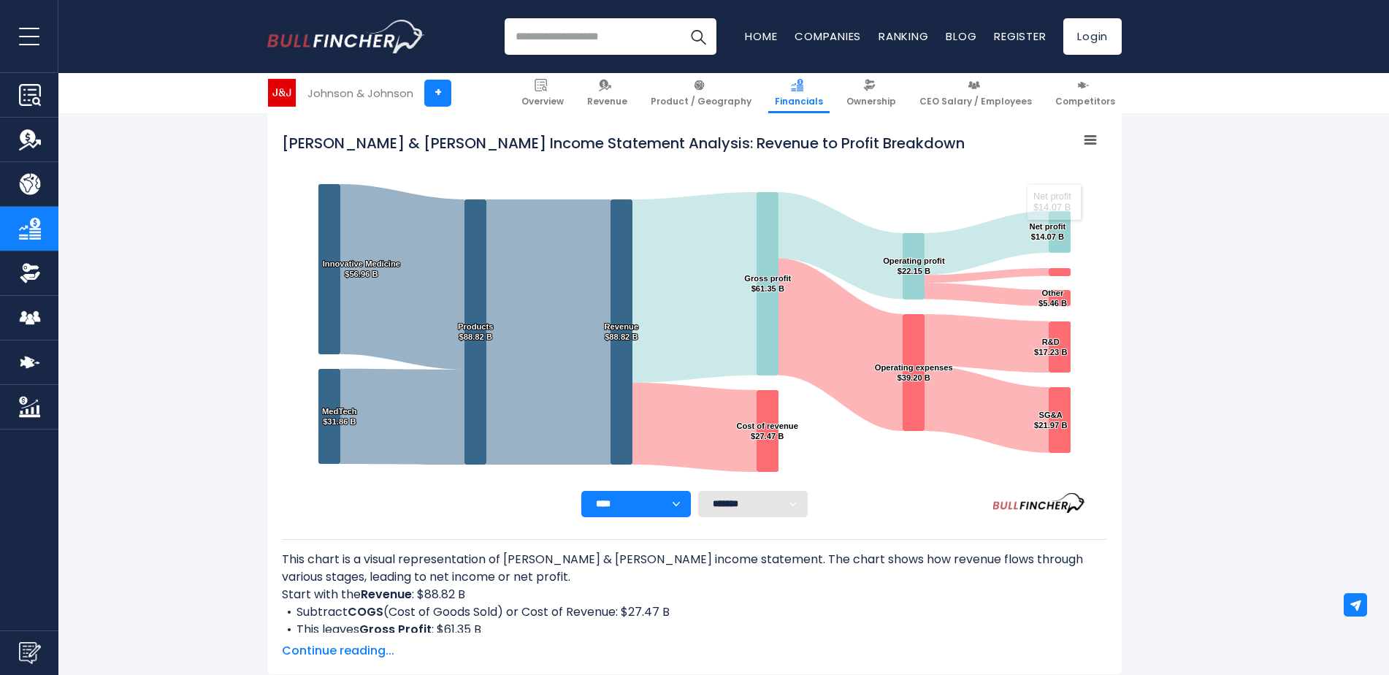
click at [623, 96] on span "Revenue" at bounding box center [607, 102] width 40 height 12
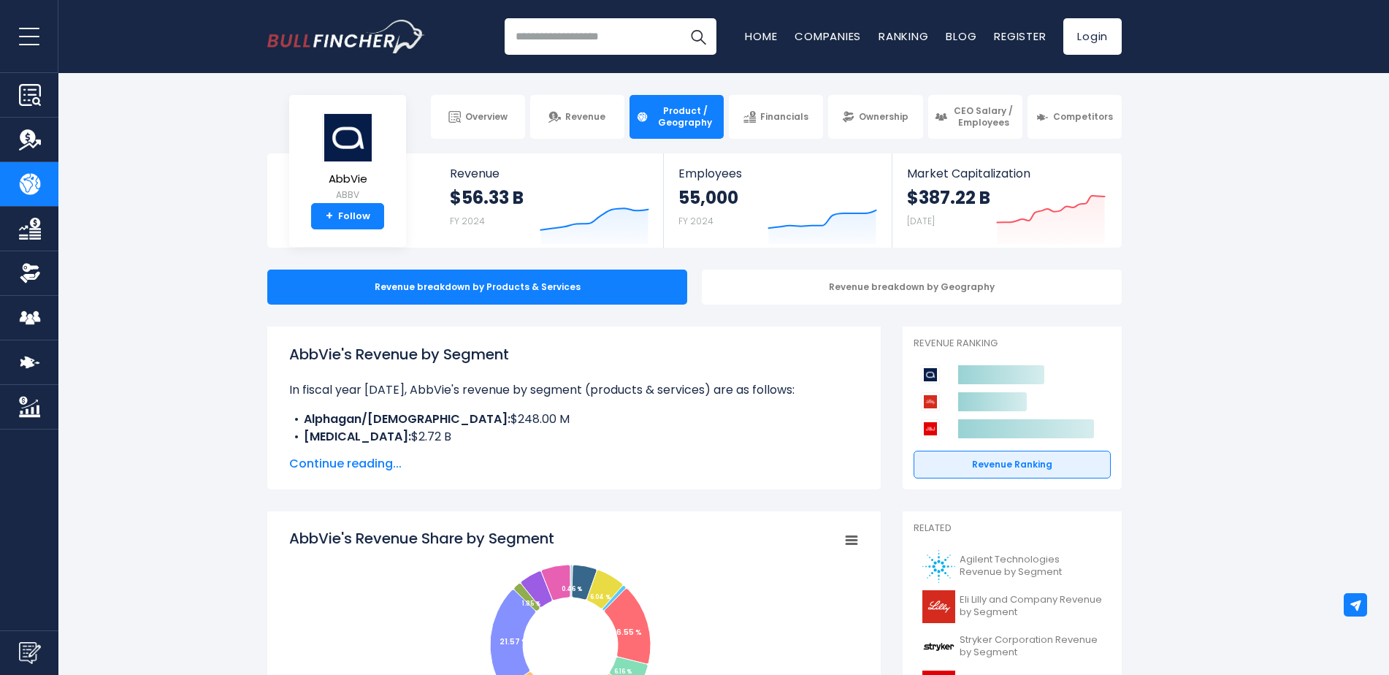
click at [820, 294] on div "Revenue breakdown by Geography" at bounding box center [912, 286] width 420 height 35
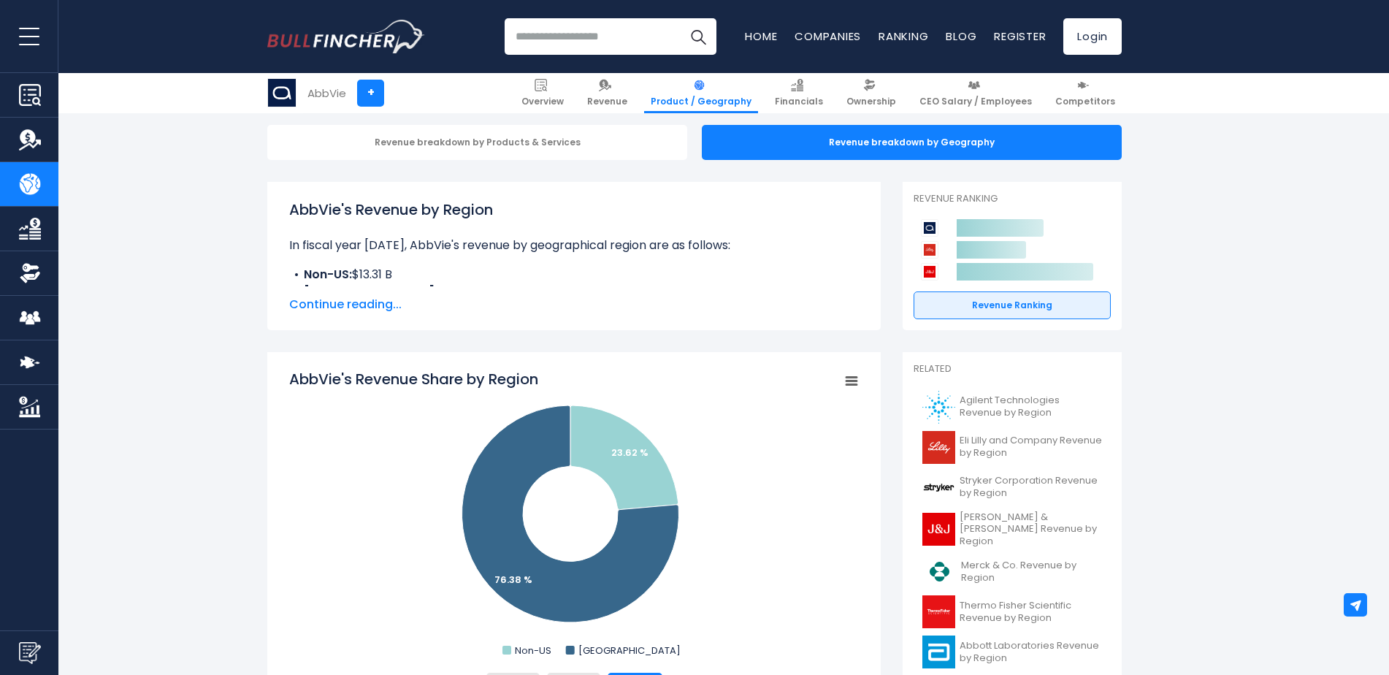
scroll to position [146, 0]
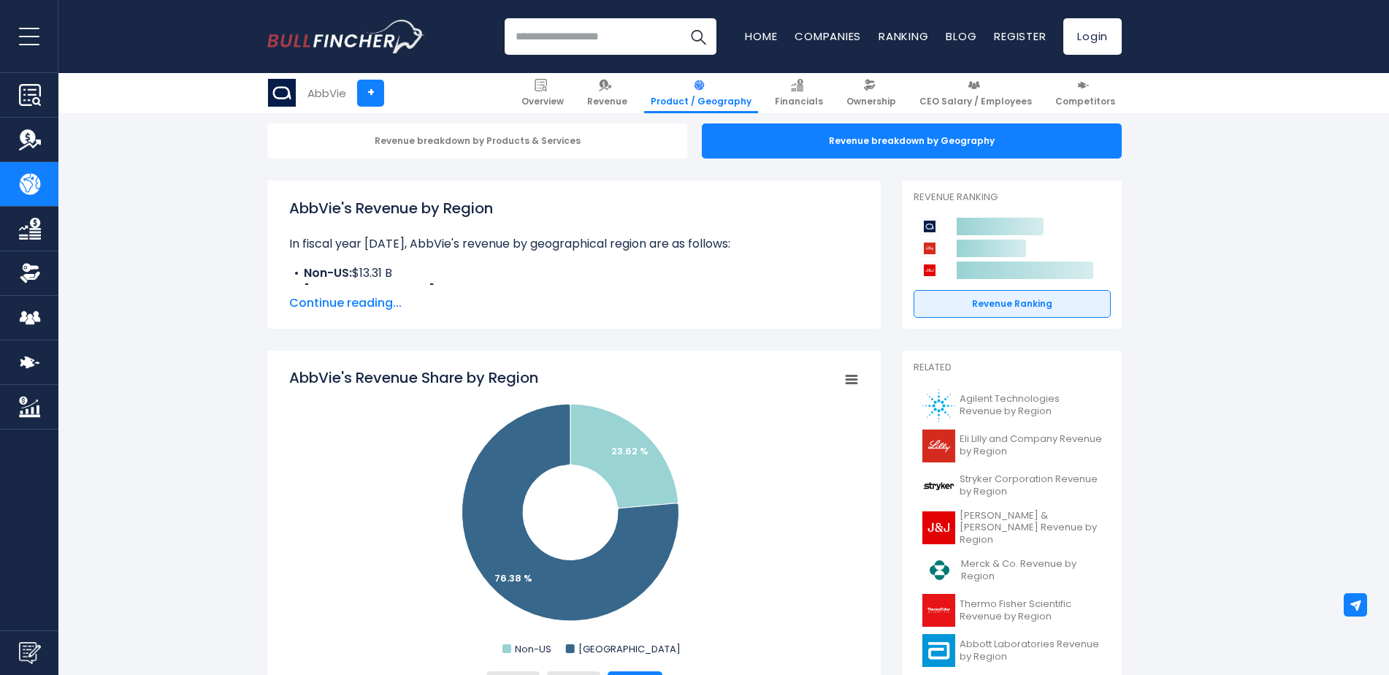
click at [334, 300] on span "Continue reading..." at bounding box center [573, 303] width 569 height 18
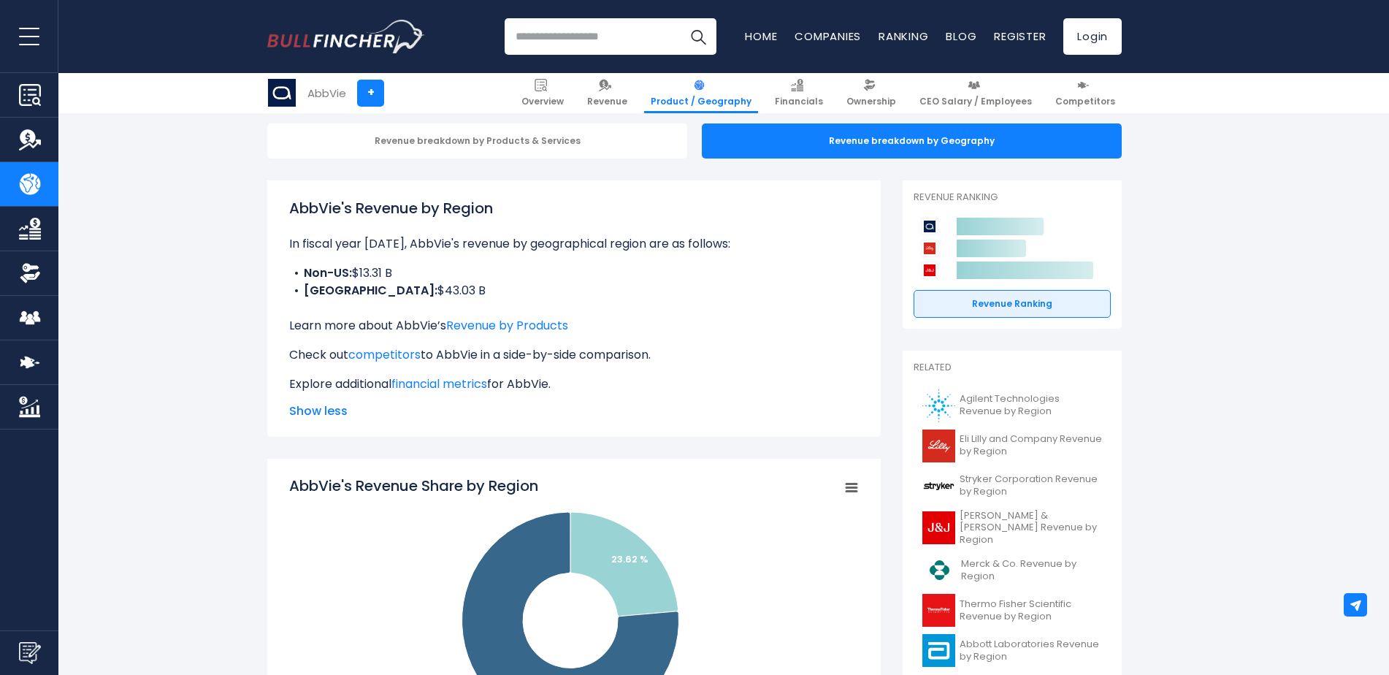
scroll to position [0, 0]
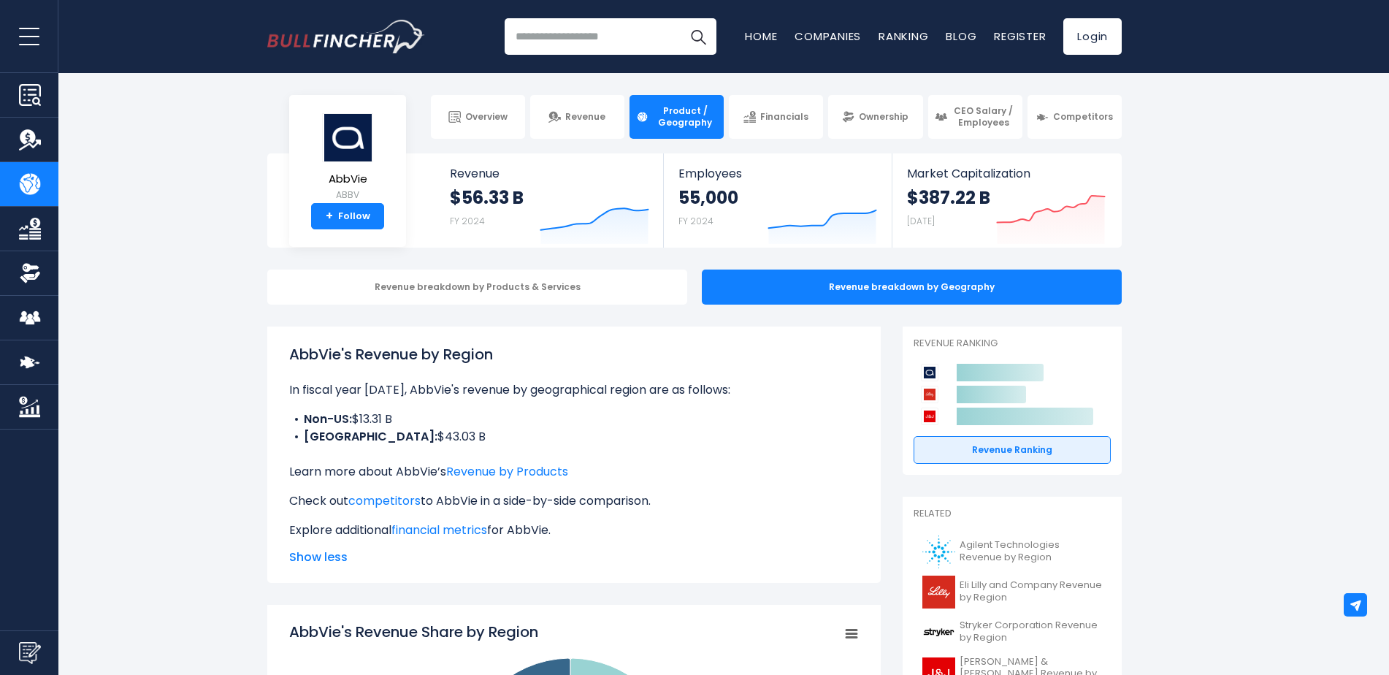
click at [756, 121] on img at bounding box center [749, 117] width 12 height 12
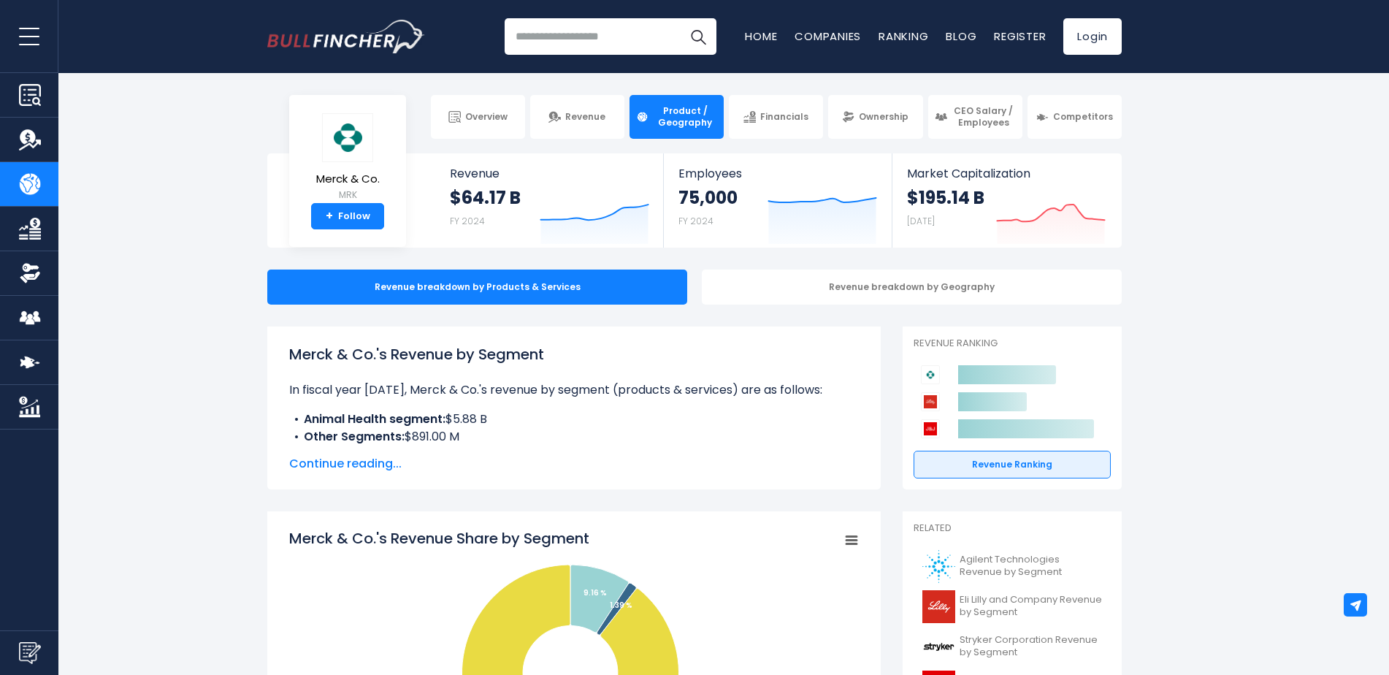
click at [846, 276] on div "Revenue breakdown by Geography" at bounding box center [912, 286] width 420 height 35
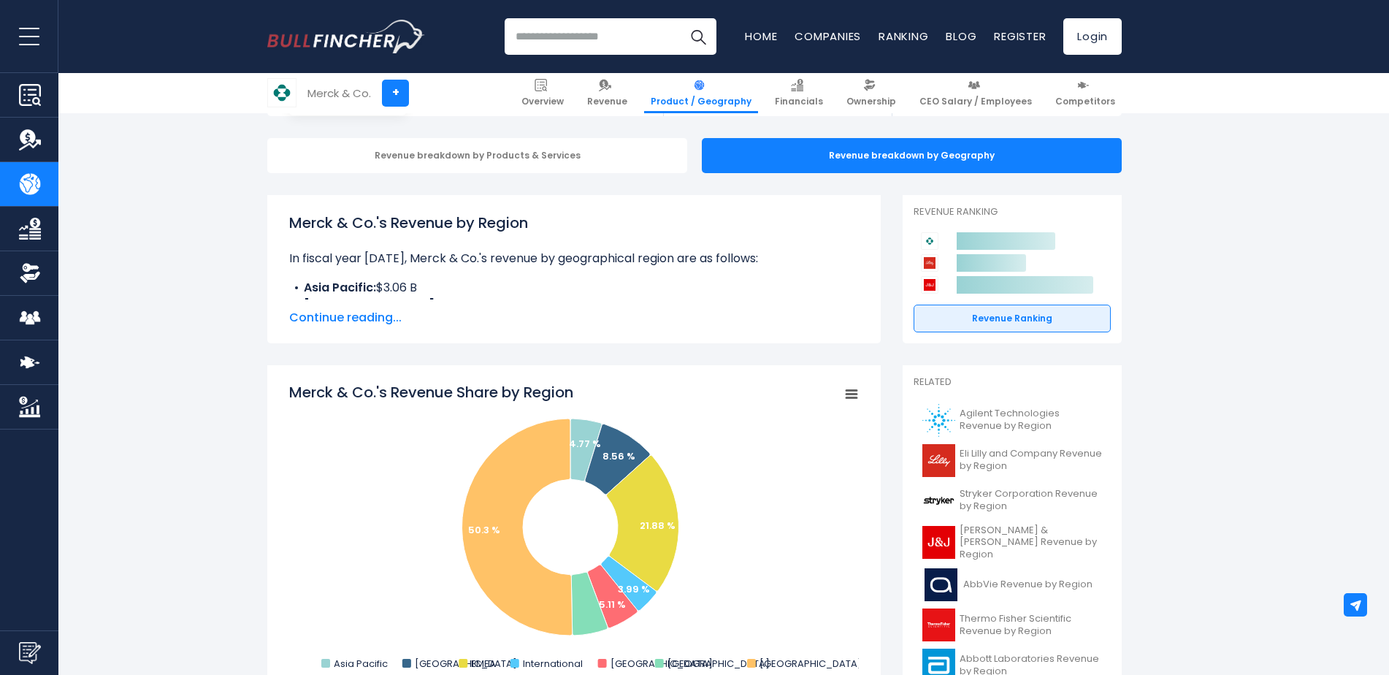
scroll to position [73, 0]
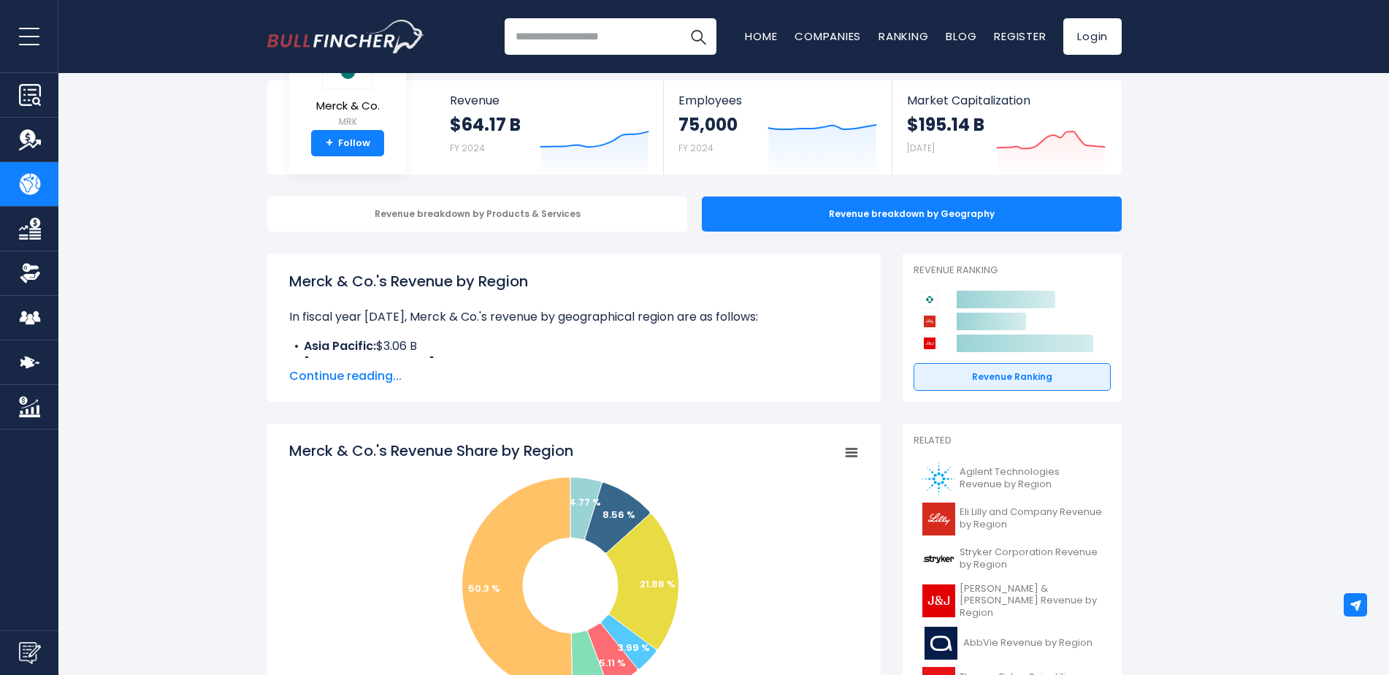
click at [364, 381] on span "Continue reading..." at bounding box center [573, 376] width 569 height 18
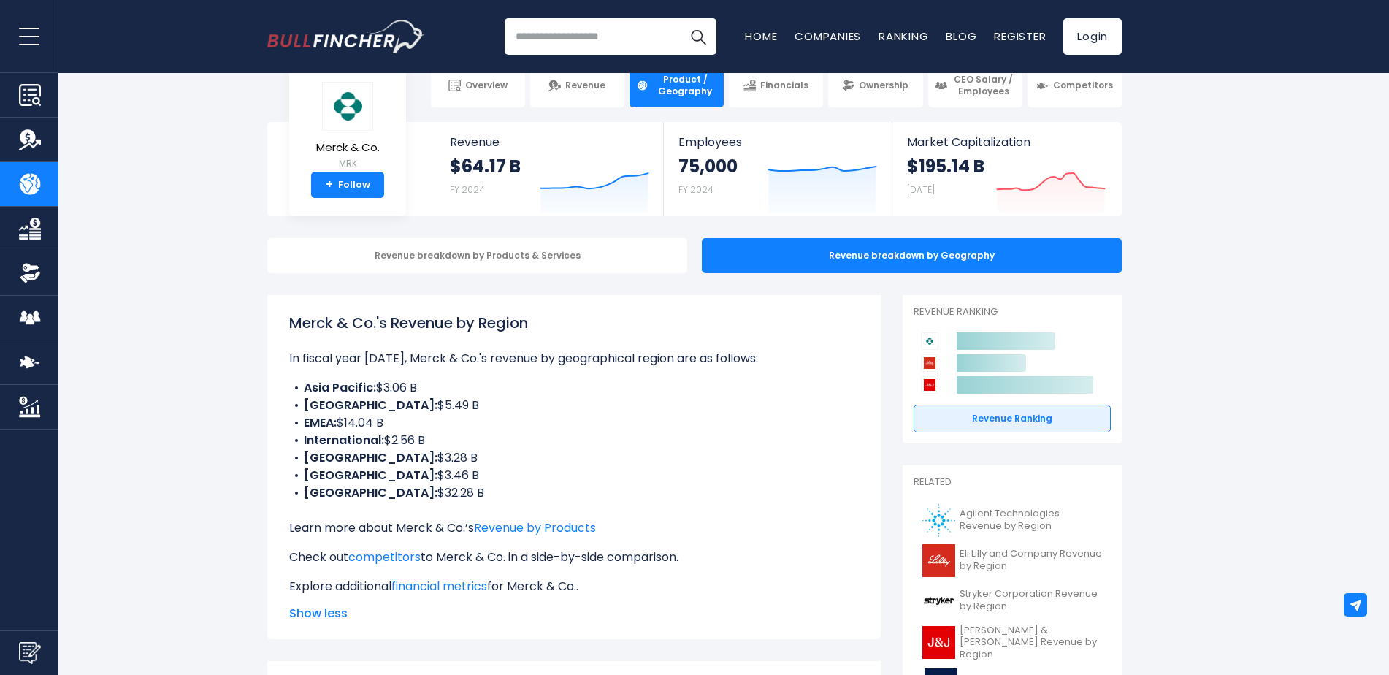
scroll to position [0, 0]
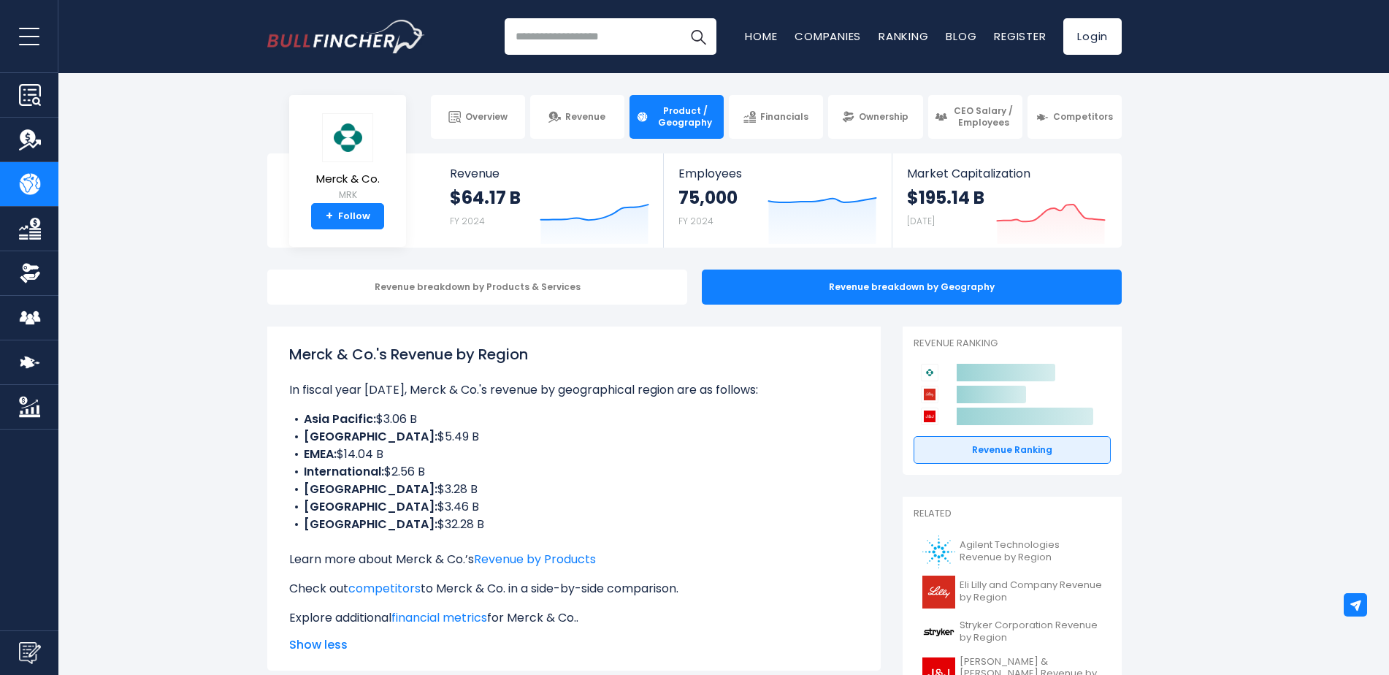
click at [758, 113] on link "Financials" at bounding box center [776, 117] width 94 height 44
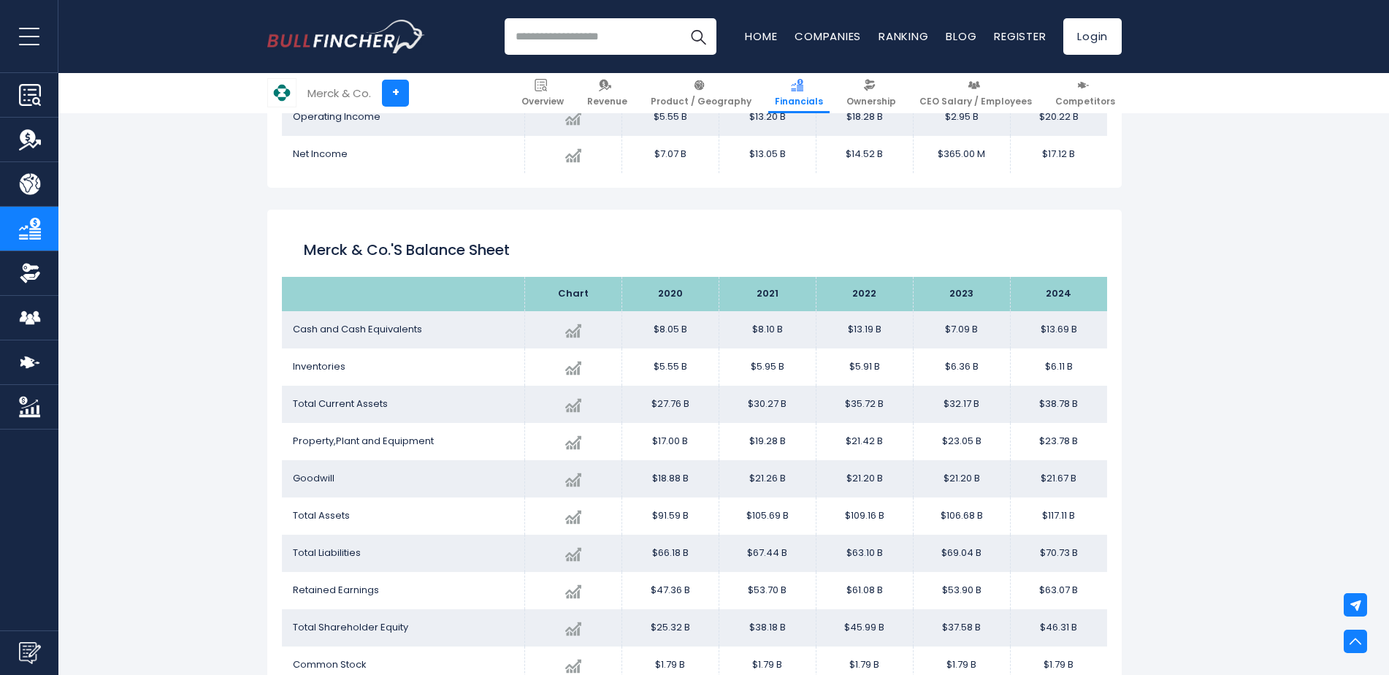
scroll to position [1155, 0]
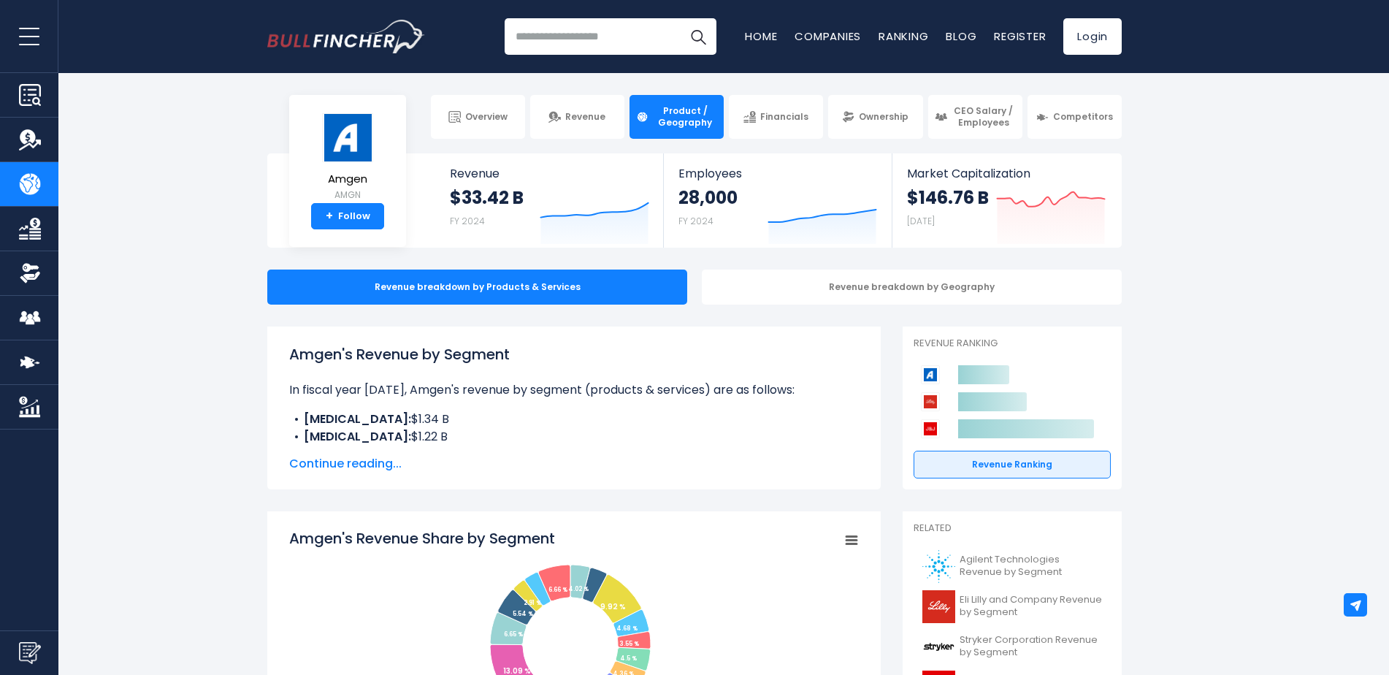
click at [767, 280] on div "Revenue breakdown by Geography" at bounding box center [912, 286] width 420 height 35
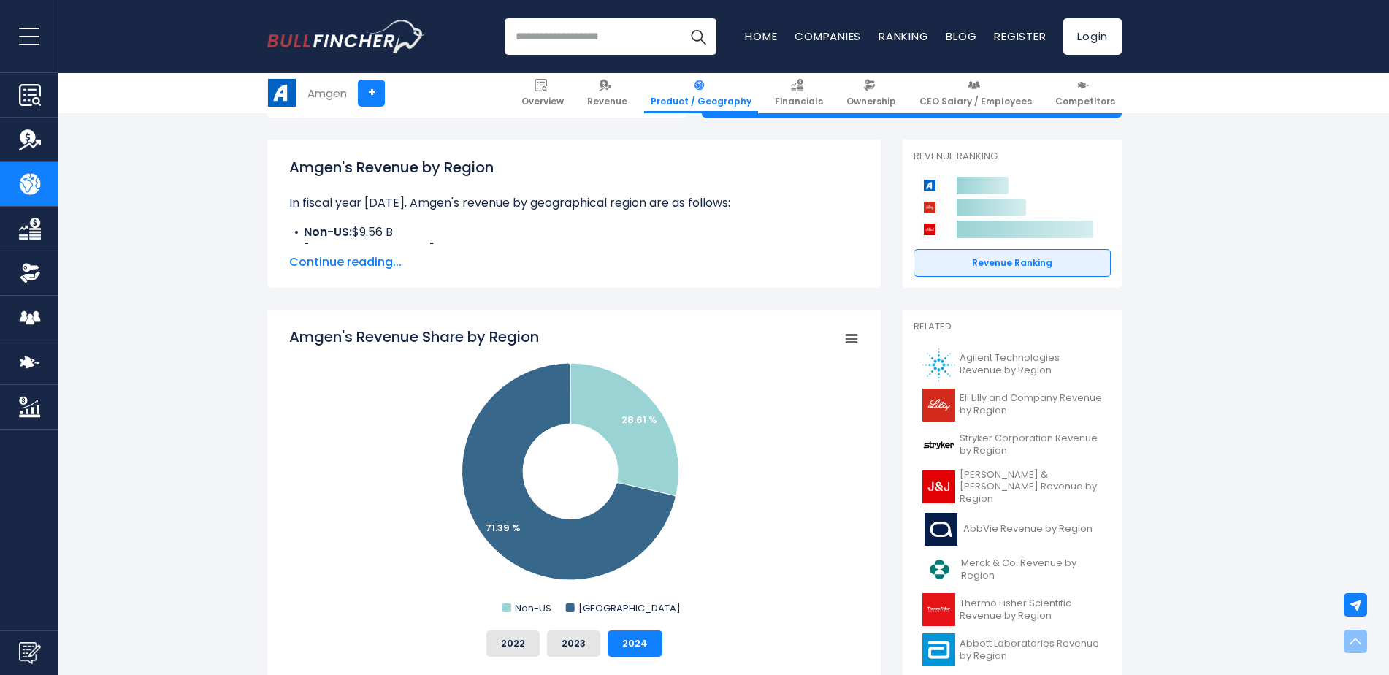
scroll to position [146, 0]
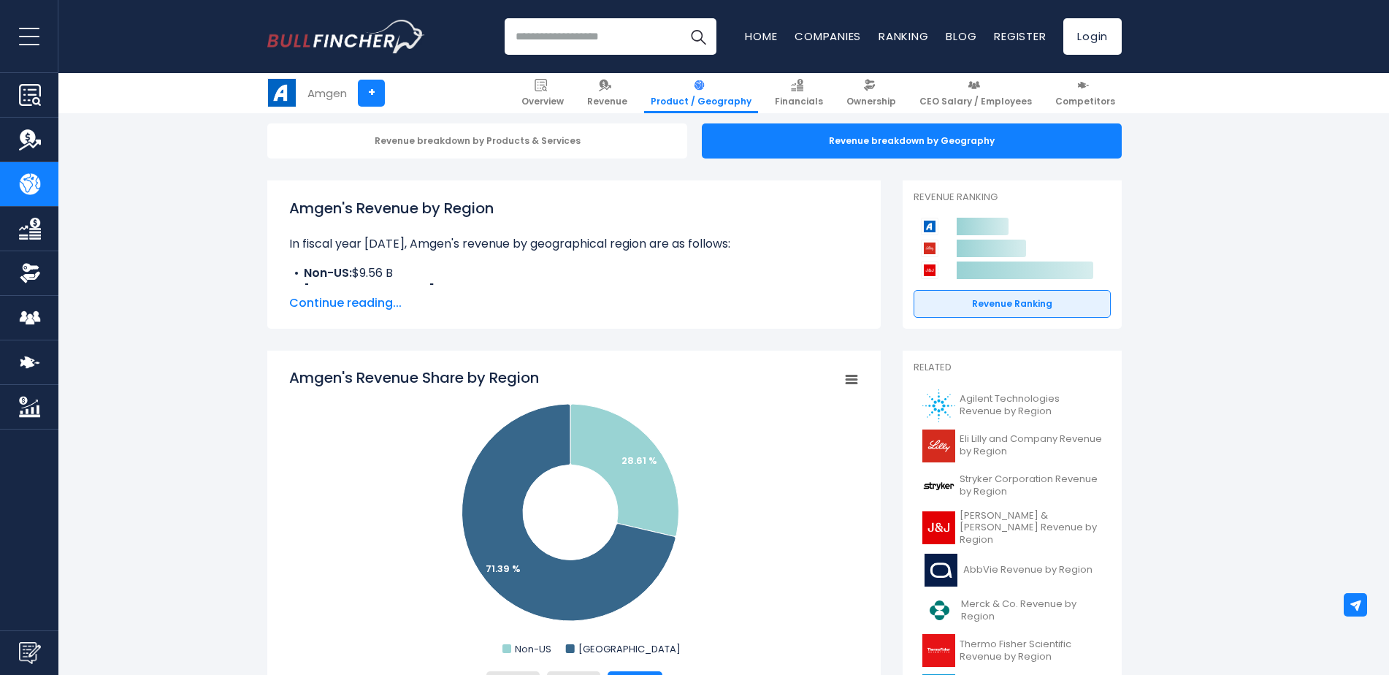
click at [803, 86] on img at bounding box center [797, 85] width 12 height 12
